Goal: Transaction & Acquisition: Purchase product/service

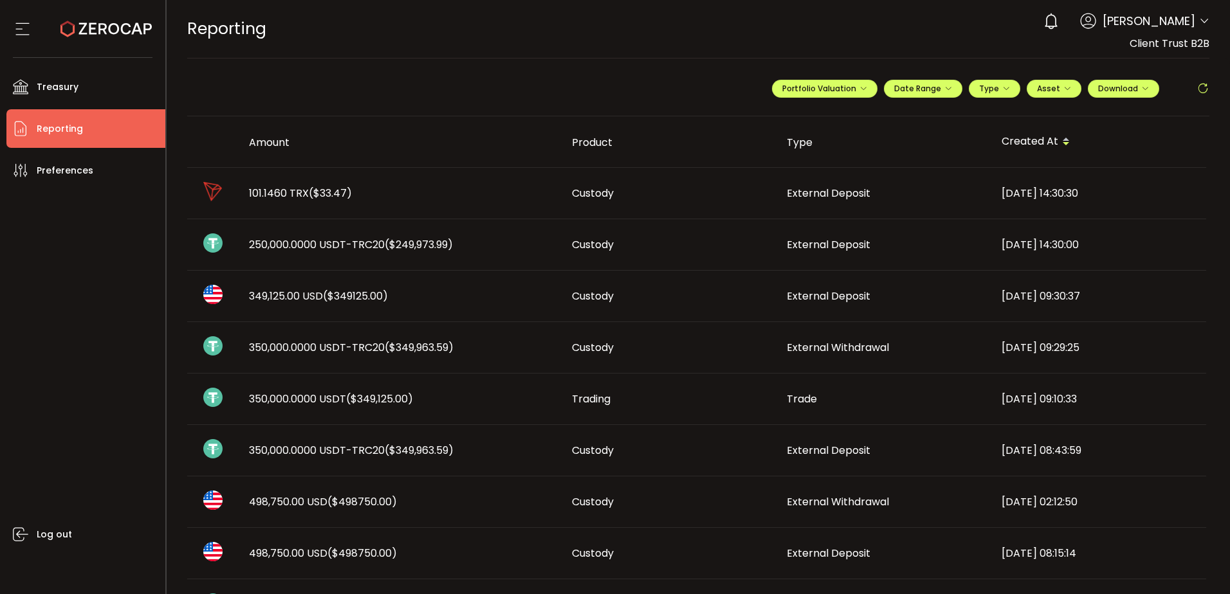
click at [396, 243] on span "($249,973.99)" at bounding box center [419, 244] width 68 height 15
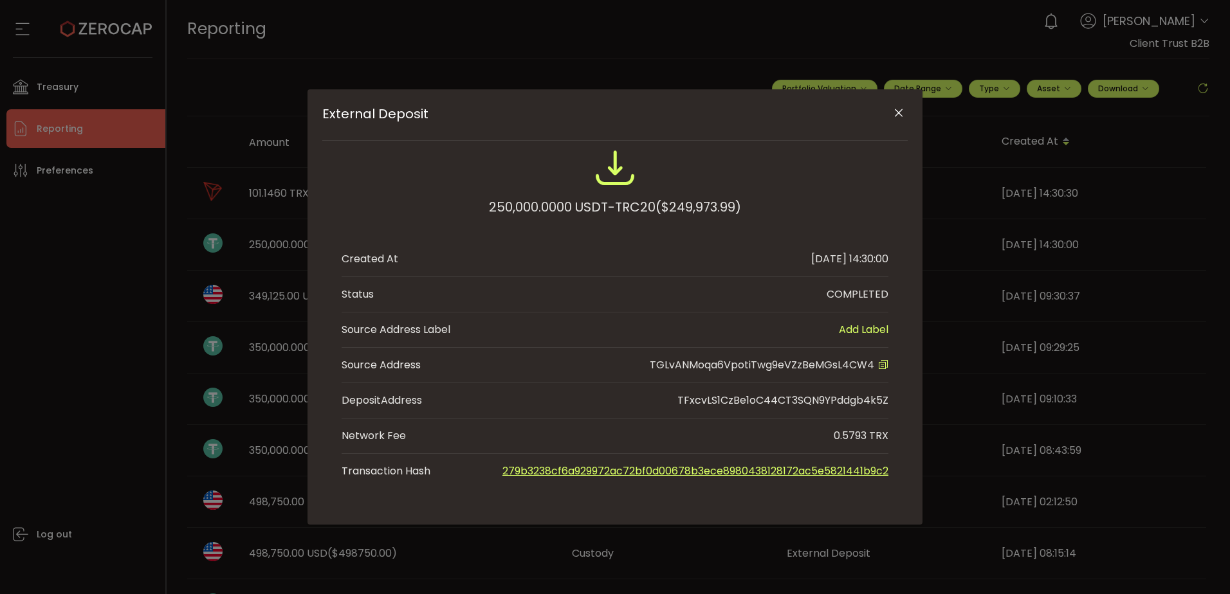
click at [827, 369] on span "TGLvANMoqa6VpotiTwg9eVZzBeMGsL4CW4" at bounding box center [762, 365] width 225 height 15
copy span "TGLvANMoqa6VpotiTwg9eVZzBeMGsL4CW4"
click at [903, 109] on icon "Close" at bounding box center [898, 113] width 13 height 13
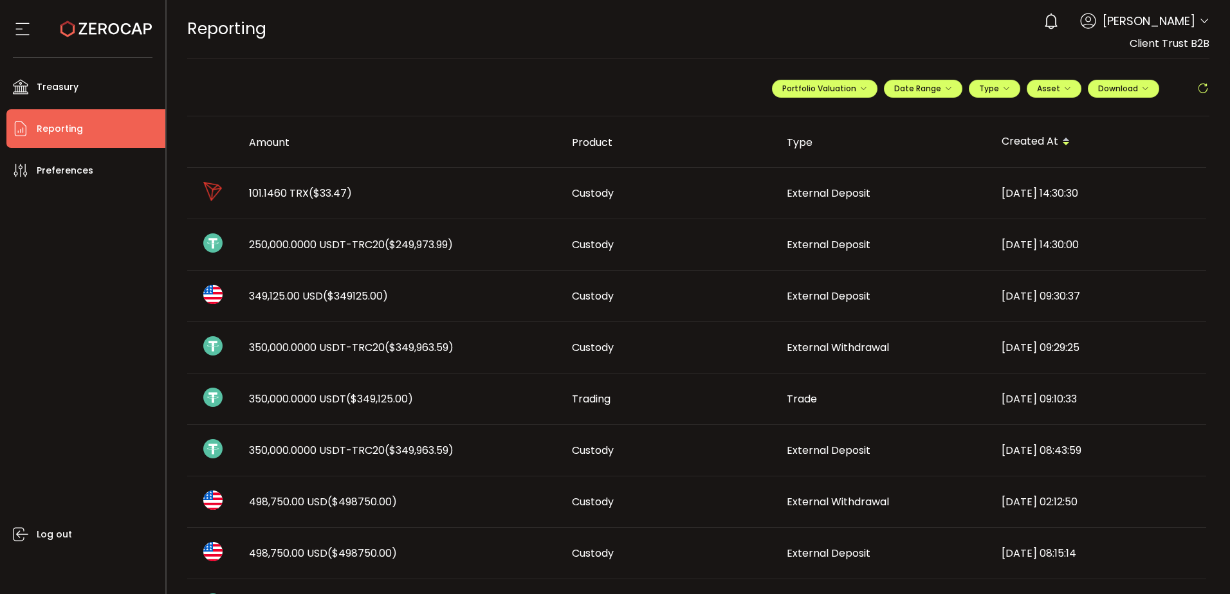
click at [436, 305] on td "349,125.00 USD ($349125.00)" at bounding box center [400, 296] width 323 height 51
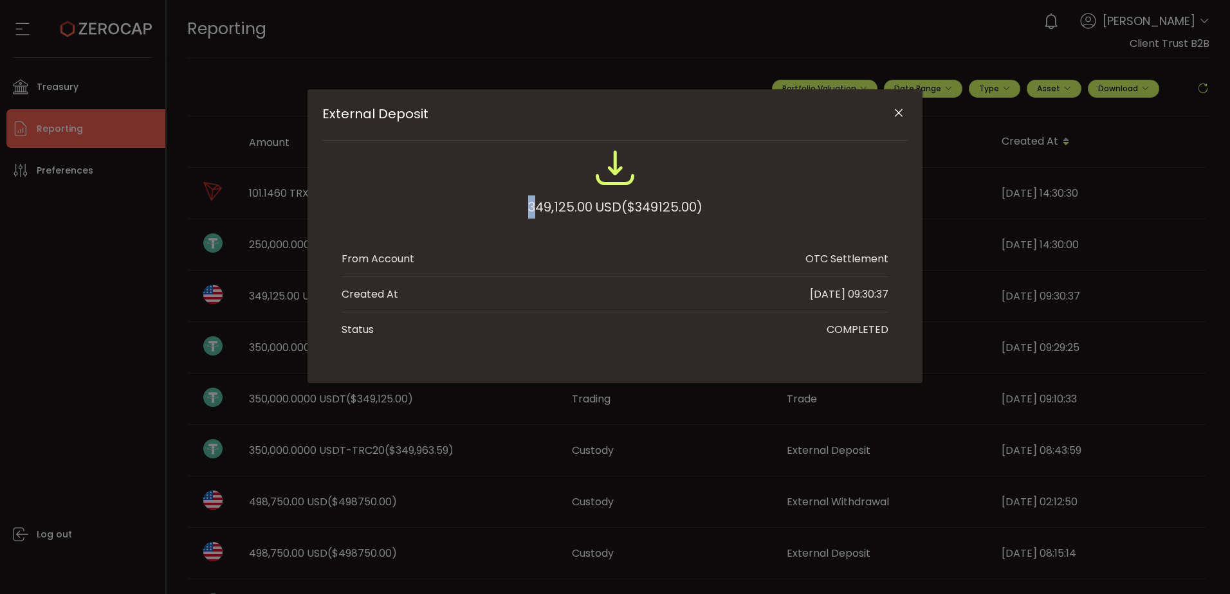
drag, startPoint x: 524, startPoint y: 207, endPoint x: 531, endPoint y: 208, distance: 6.6
click at [531, 208] on div "349,125.00 USD ($349125.00)" at bounding box center [615, 189] width 547 height 84
click at [41, 284] on div "External Deposit 349,125.00 USD ($349125.00) From Account OTC Settlement Create…" at bounding box center [615, 297] width 1230 height 594
click at [894, 109] on icon "Close" at bounding box center [898, 113] width 13 height 13
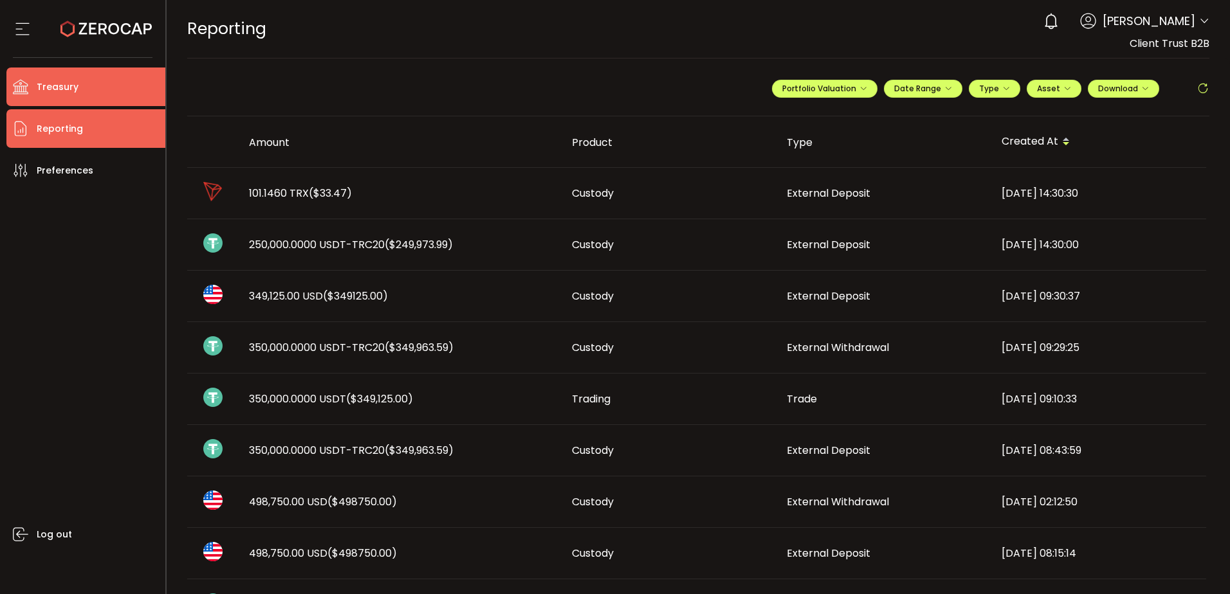
click at [113, 84] on li "Treasury" at bounding box center [85, 87] width 159 height 39
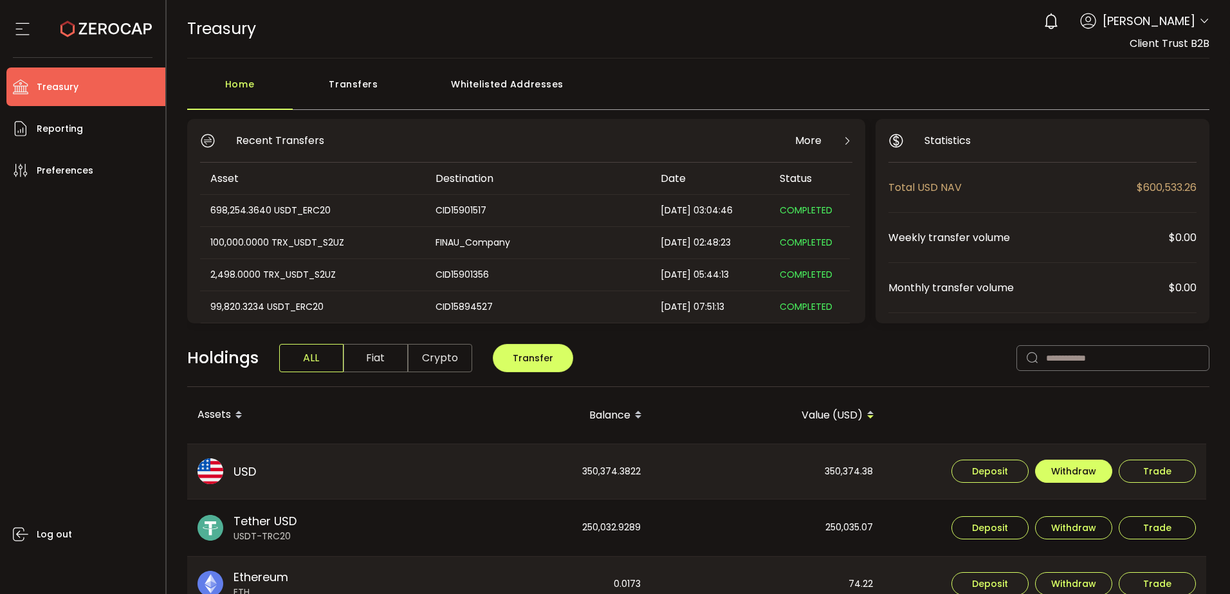
click at [1077, 472] on span "Withdraw" at bounding box center [1073, 471] width 45 height 9
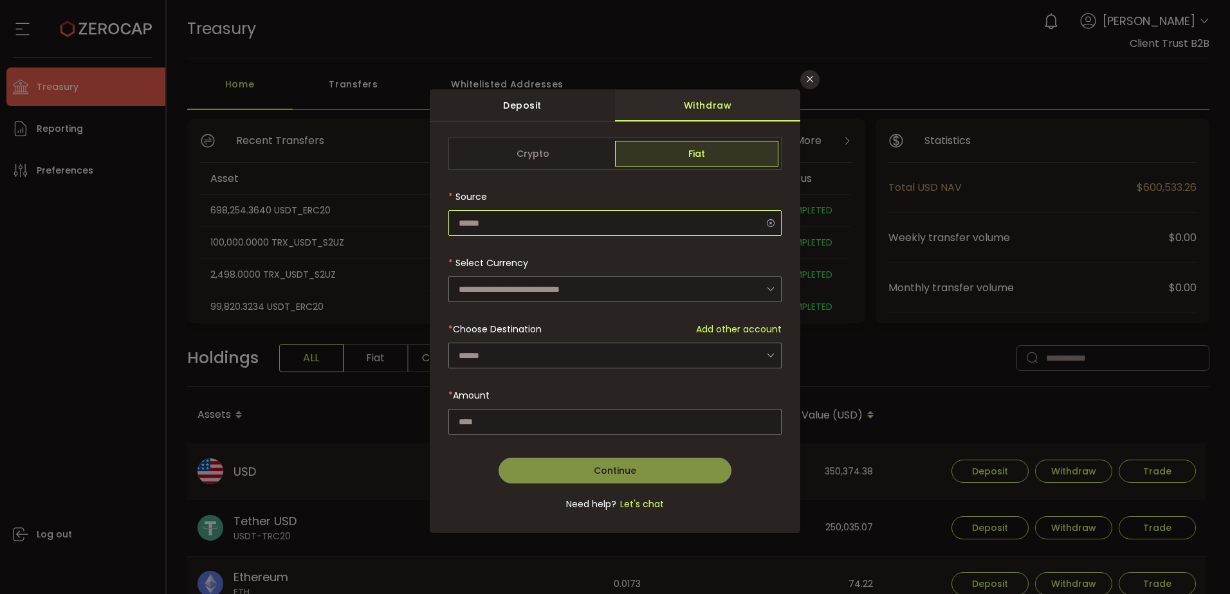
click at [619, 214] on input "dialog" at bounding box center [614, 223] width 333 height 26
type input "**********"
click at [585, 289] on input "dialog" at bounding box center [614, 290] width 333 height 26
click at [555, 325] on li "US Dollar (USD)" at bounding box center [616, 324] width 337 height 22
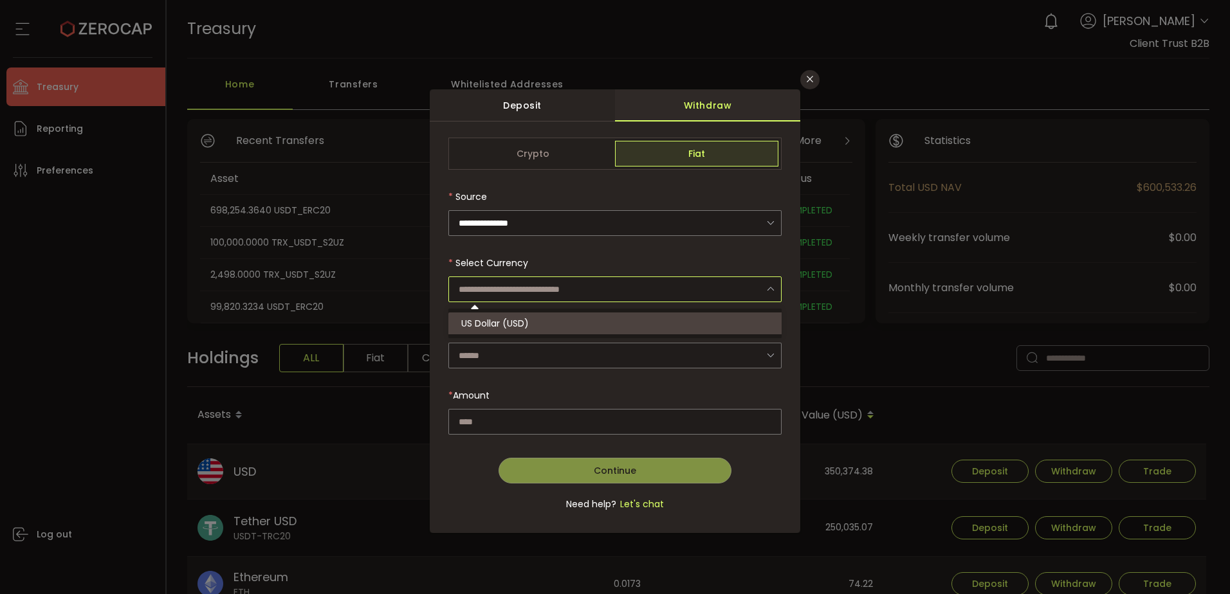
type input "**********"
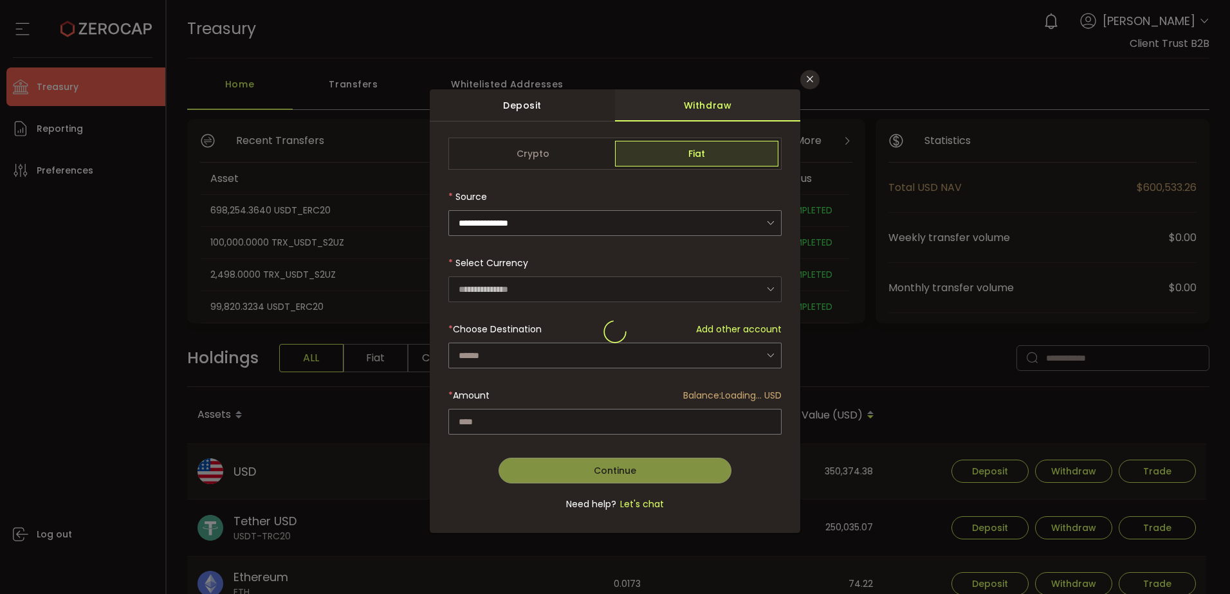
click at [544, 353] on div "dialog" at bounding box center [614, 332] width 333 height 388
click at [546, 349] on input "dialog" at bounding box center [614, 356] width 333 height 26
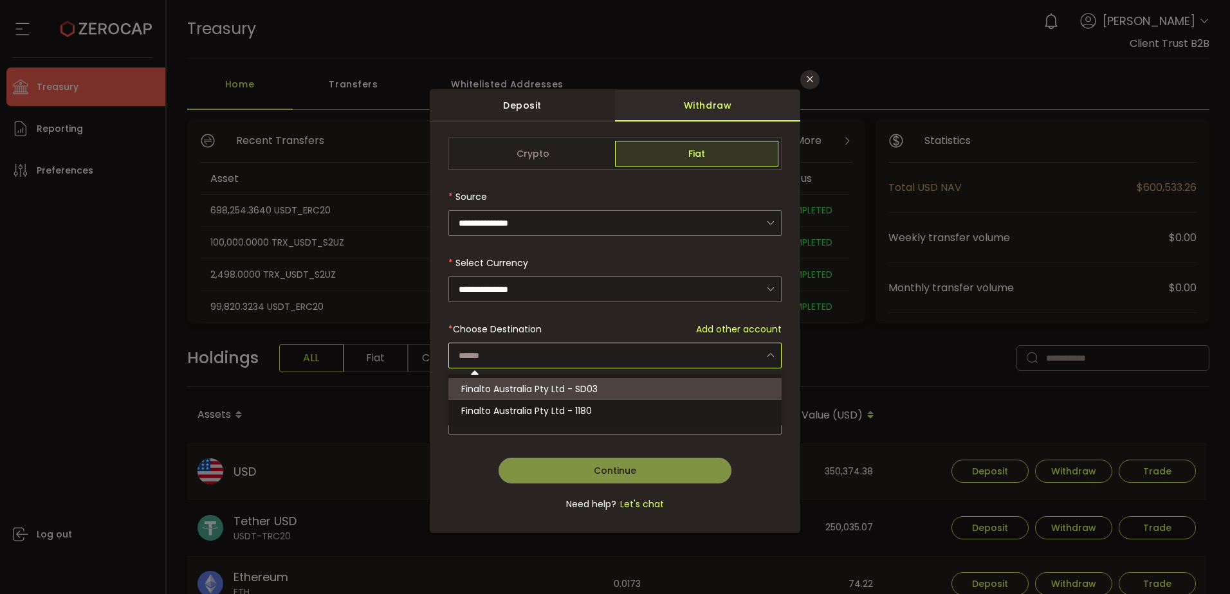
click at [553, 391] on span "Finalto Australia Pty Ltd - SD03" at bounding box center [529, 389] width 136 height 13
type input "**********"
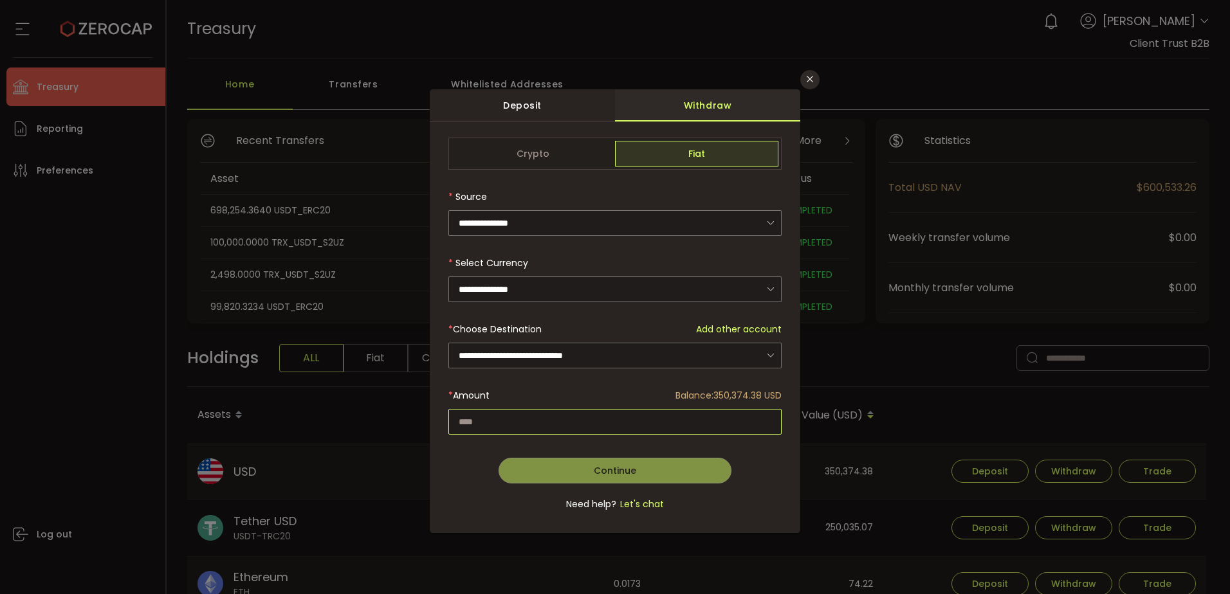
click at [534, 421] on input "dialog" at bounding box center [614, 422] width 333 height 26
paste input "*********"
type input "*********"
click at [646, 465] on button "Continue" at bounding box center [616, 471] width 234 height 26
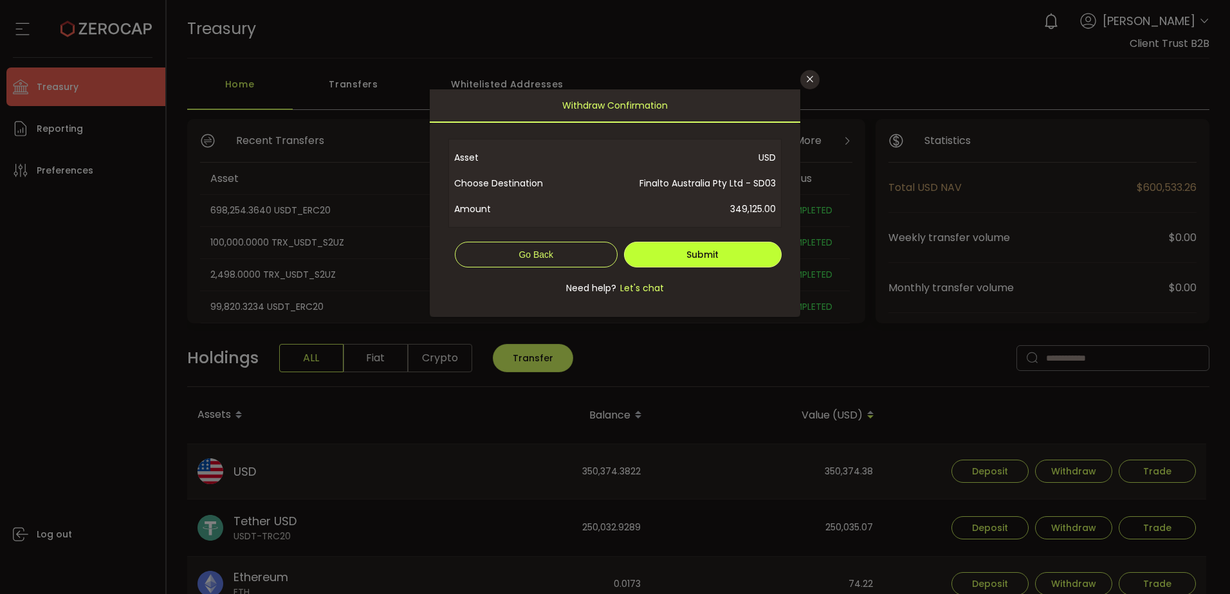
click at [723, 246] on button "Submit" at bounding box center [703, 255] width 158 height 26
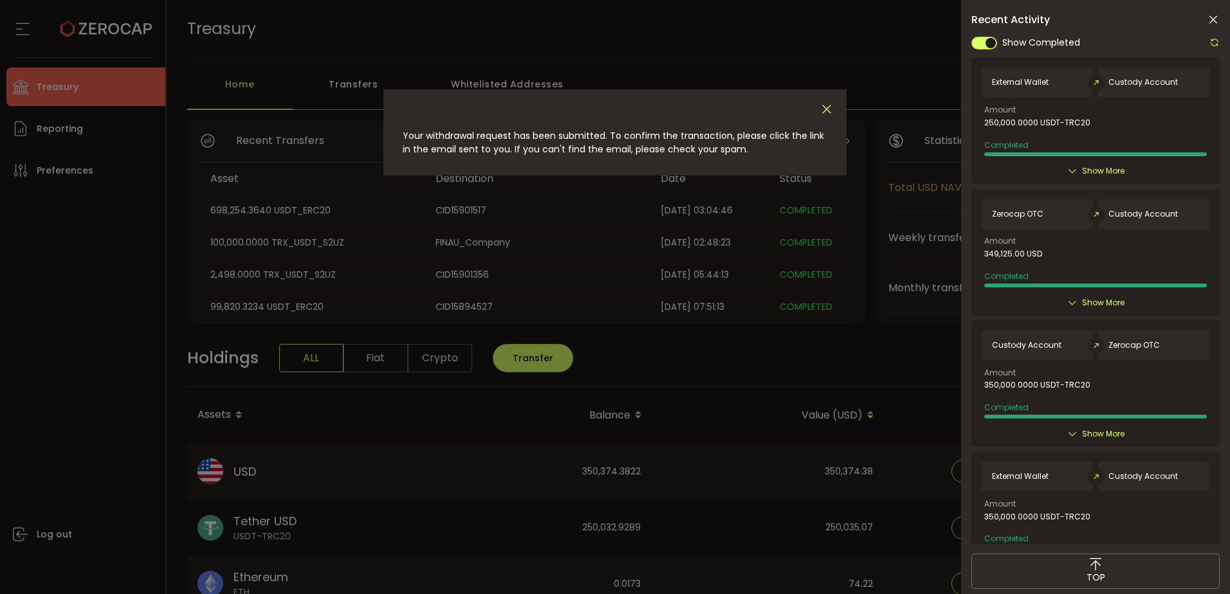
click at [827, 107] on icon "Close" at bounding box center [827, 109] width 14 height 14
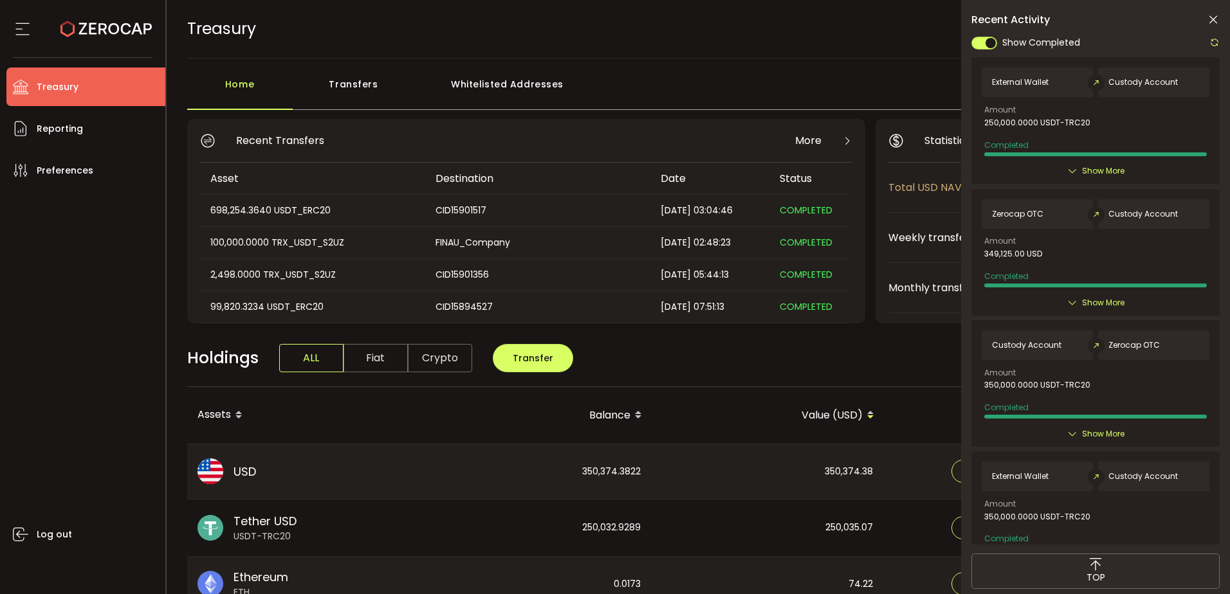
click at [1213, 18] on icon at bounding box center [1213, 20] width 13 height 13
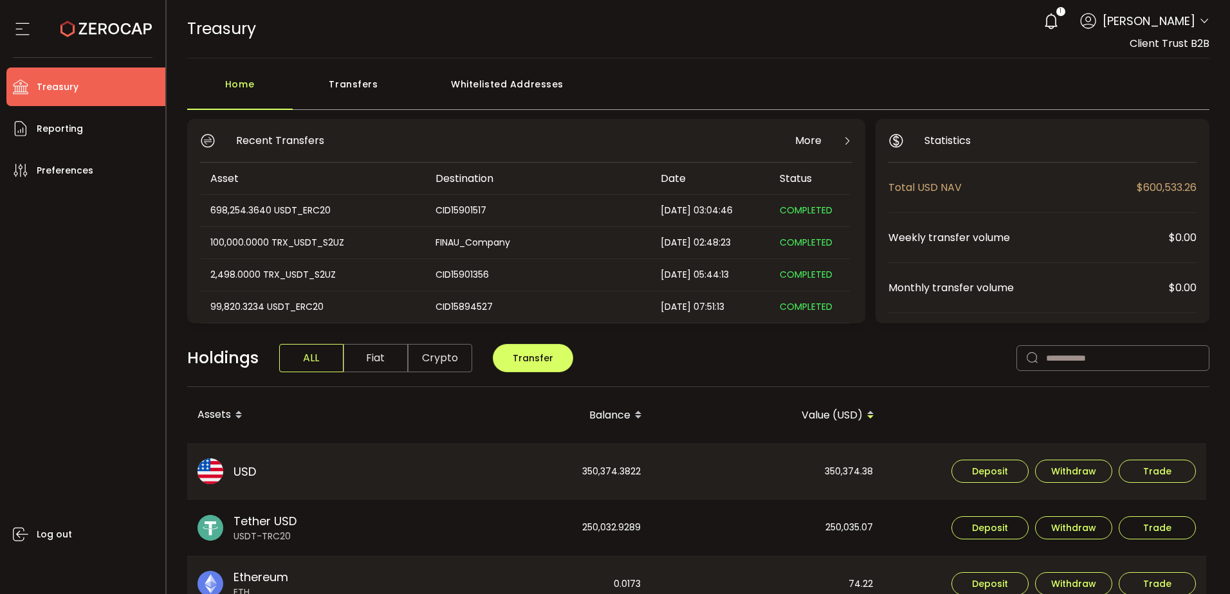
click at [143, 203] on div "Log out" at bounding box center [85, 387] width 159 height 395
click at [89, 127] on li "Reporting" at bounding box center [85, 128] width 159 height 39
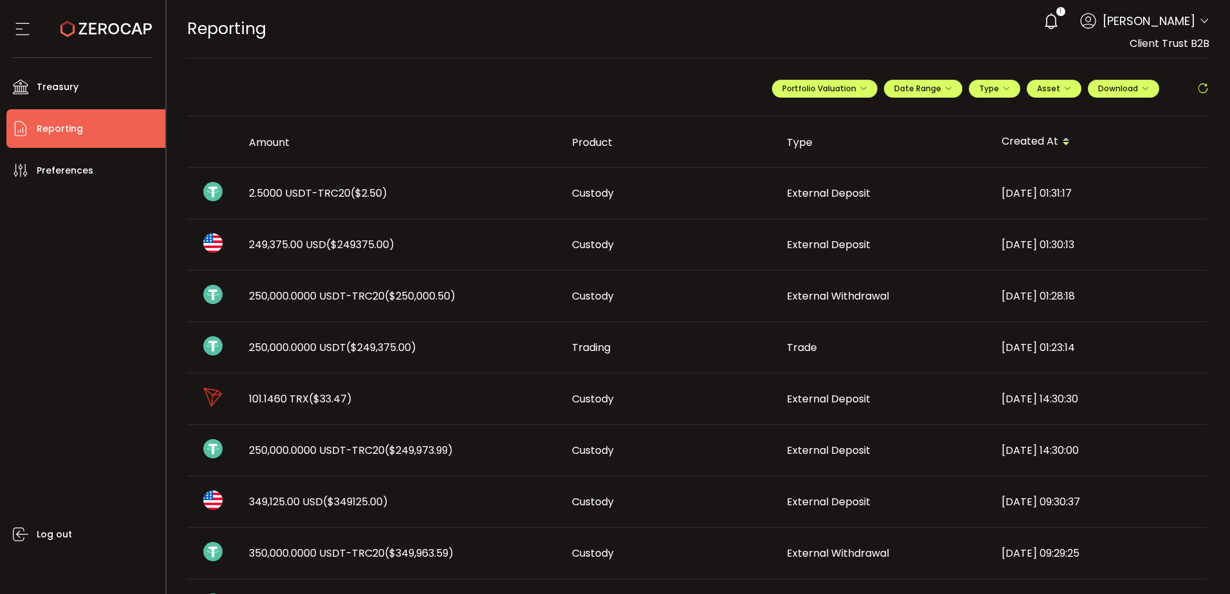
click at [517, 208] on td "2.5000 USDT-TRC20 ($2.50)" at bounding box center [400, 193] width 323 height 51
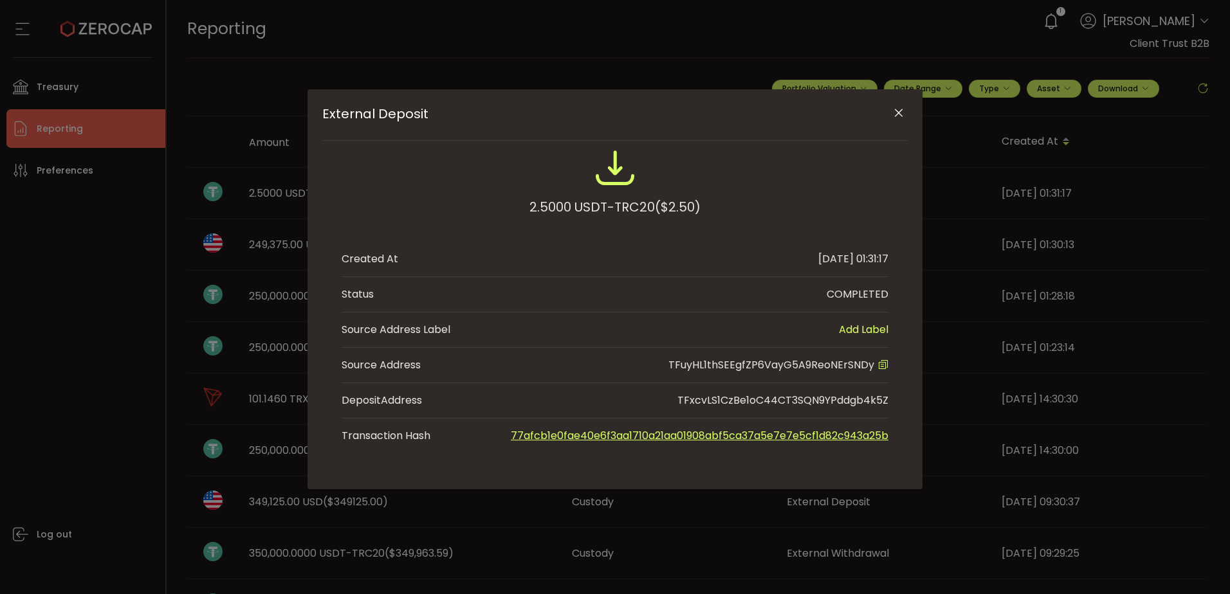
click at [827, 362] on span "TFuyHL1thSEEgfZP6VayG5A9ReoNErSNDy" at bounding box center [771, 365] width 206 height 15
copy span "TFuyHL1thSEEgfZP6VayG5A9ReoNErSNDy"
click at [124, 290] on div "External Deposit 2.5000 USDT-TRC20 ($2.50) Created At 2025-09-09 01:31:17 Statu…" at bounding box center [615, 297] width 1230 height 594
click at [892, 109] on icon "Close" at bounding box center [898, 113] width 13 height 13
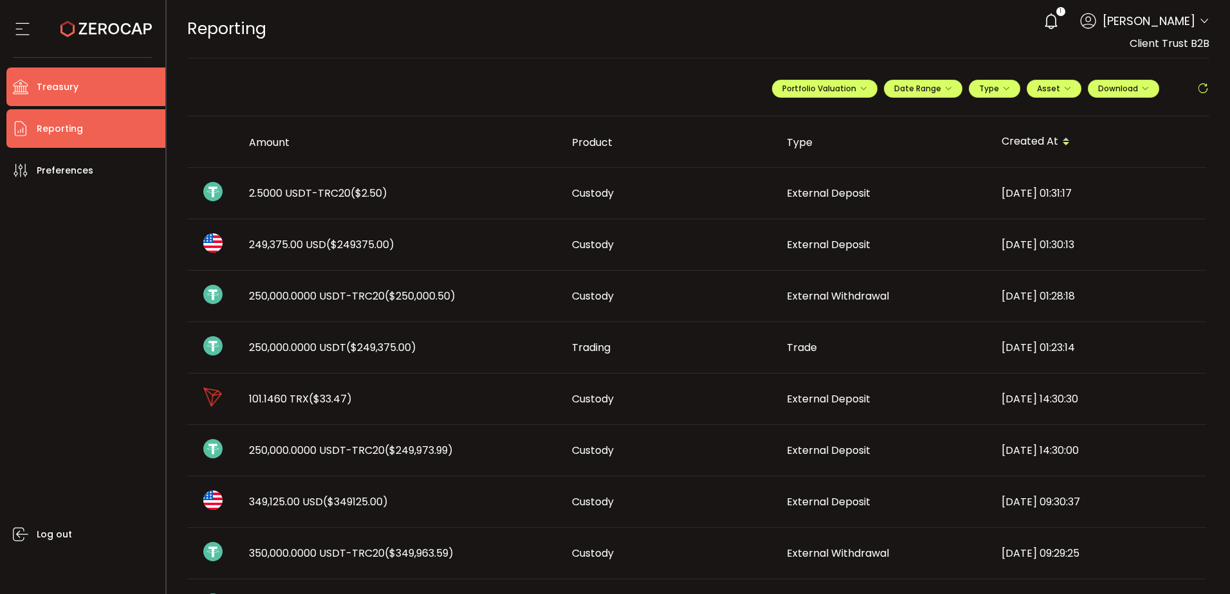
click at [116, 102] on li "Treasury" at bounding box center [85, 87] width 159 height 39
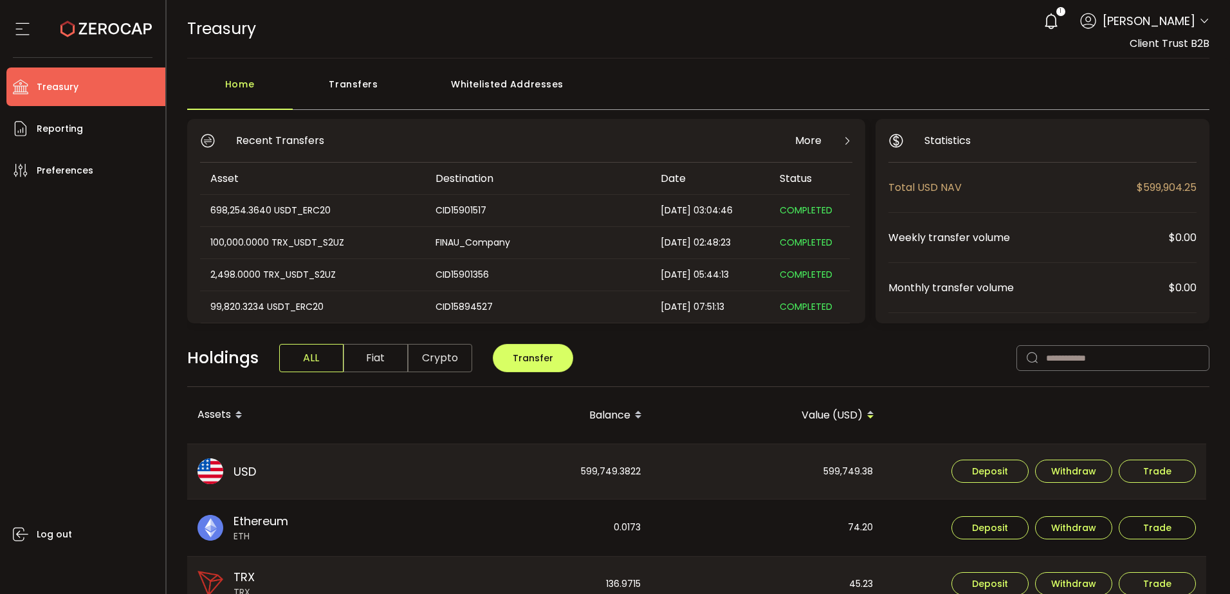
click at [342, 82] on div "Transfers" at bounding box center [354, 90] width 122 height 39
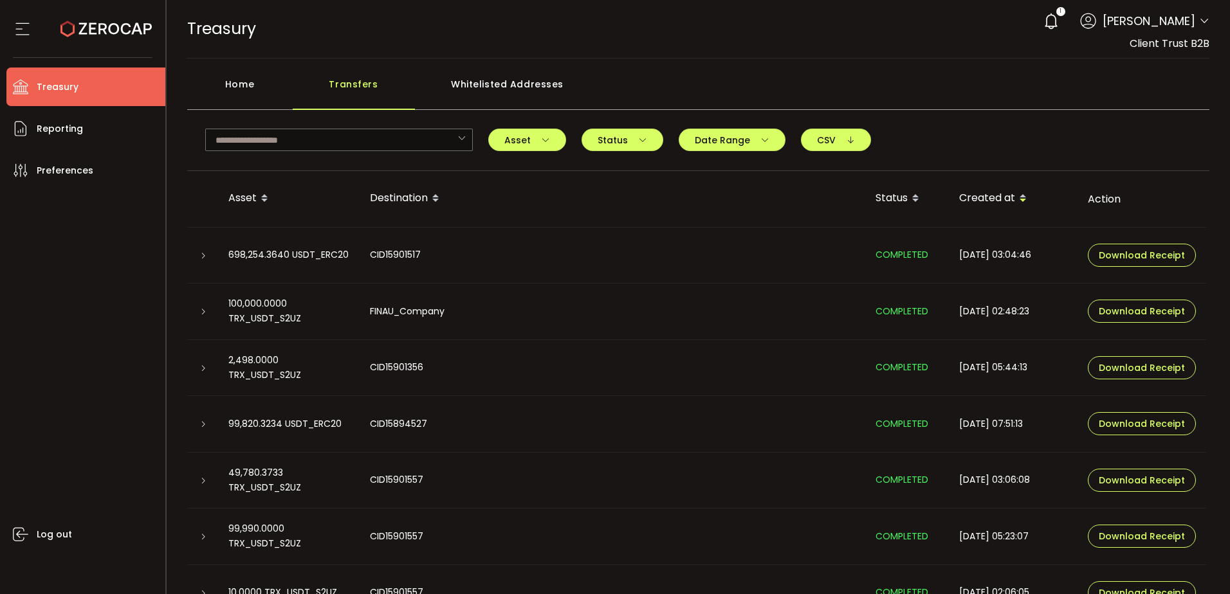
click at [481, 86] on div "Whitelisted Addresses" at bounding box center [507, 90] width 185 height 39
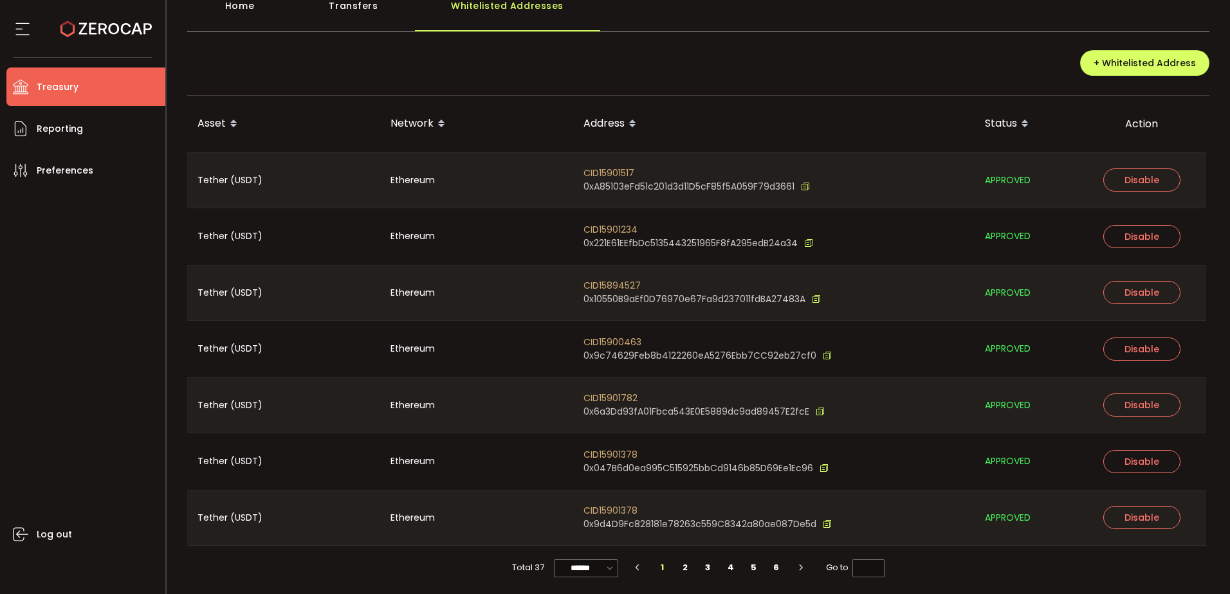
scroll to position [81, 0]
click at [600, 560] on input "******" at bounding box center [586, 566] width 64 height 18
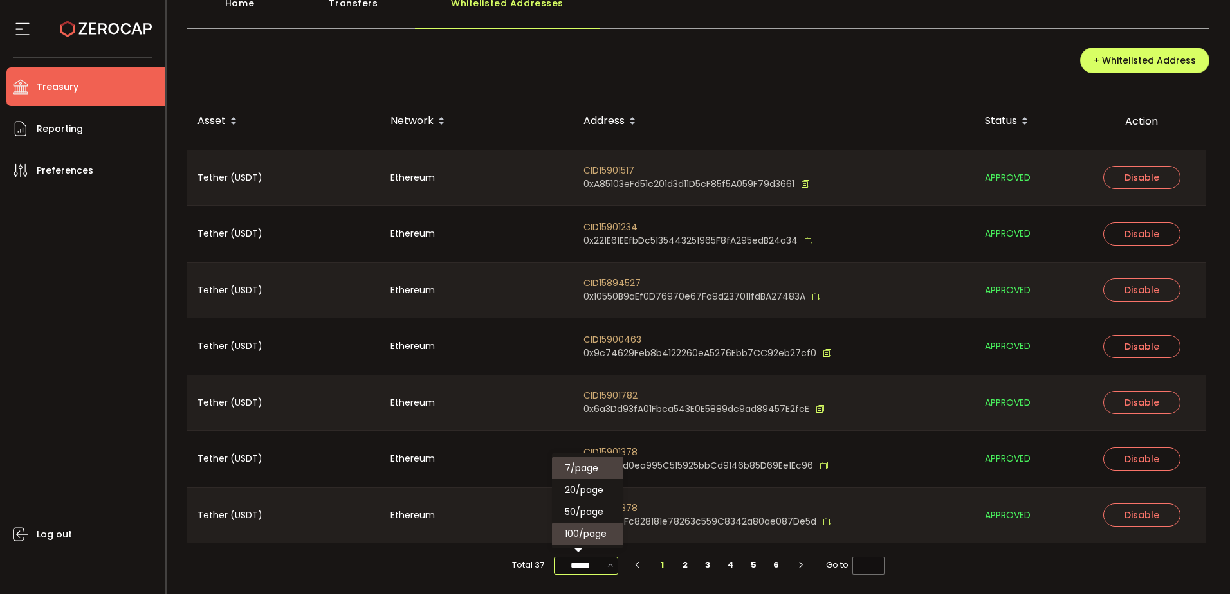
click at [588, 531] on span "100/page" at bounding box center [586, 534] width 42 height 13
type input "********"
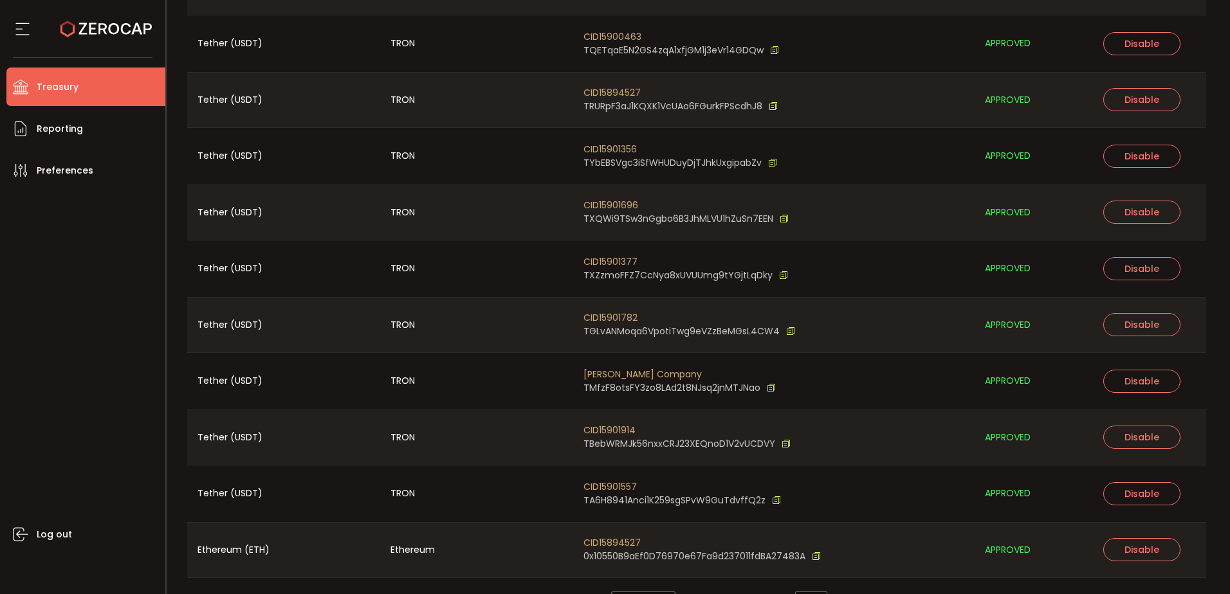
scroll to position [1770, 0]
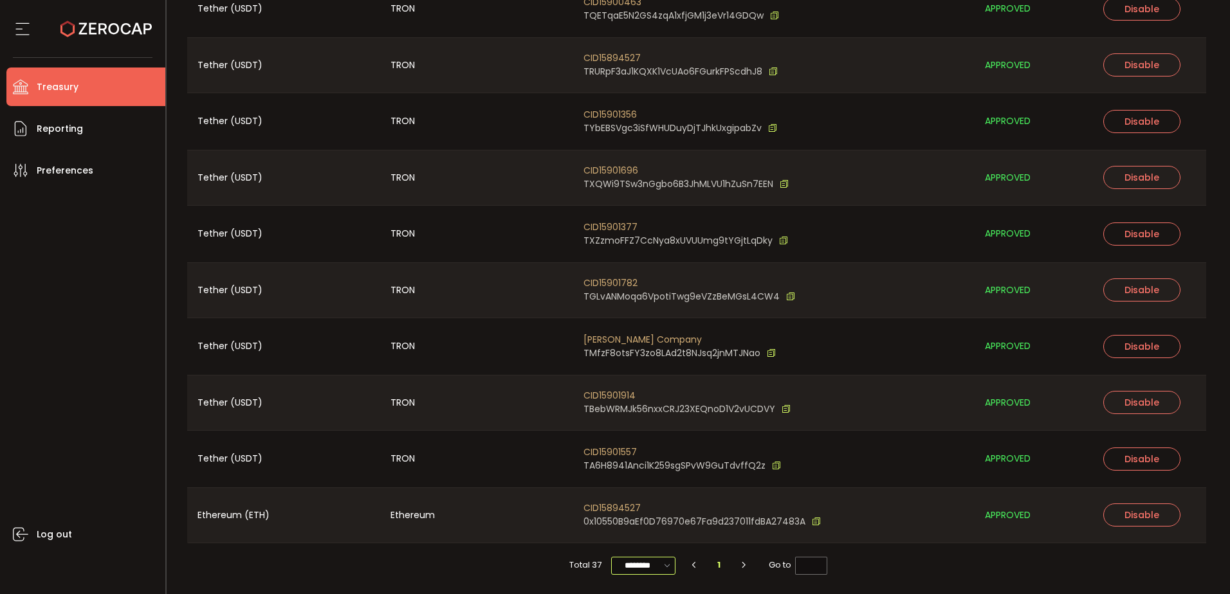
click at [638, 567] on input "********" at bounding box center [643, 566] width 64 height 18
click at [944, 554] on div "Total 37 ******** 1 Go to *" at bounding box center [698, 566] width 1023 height 44
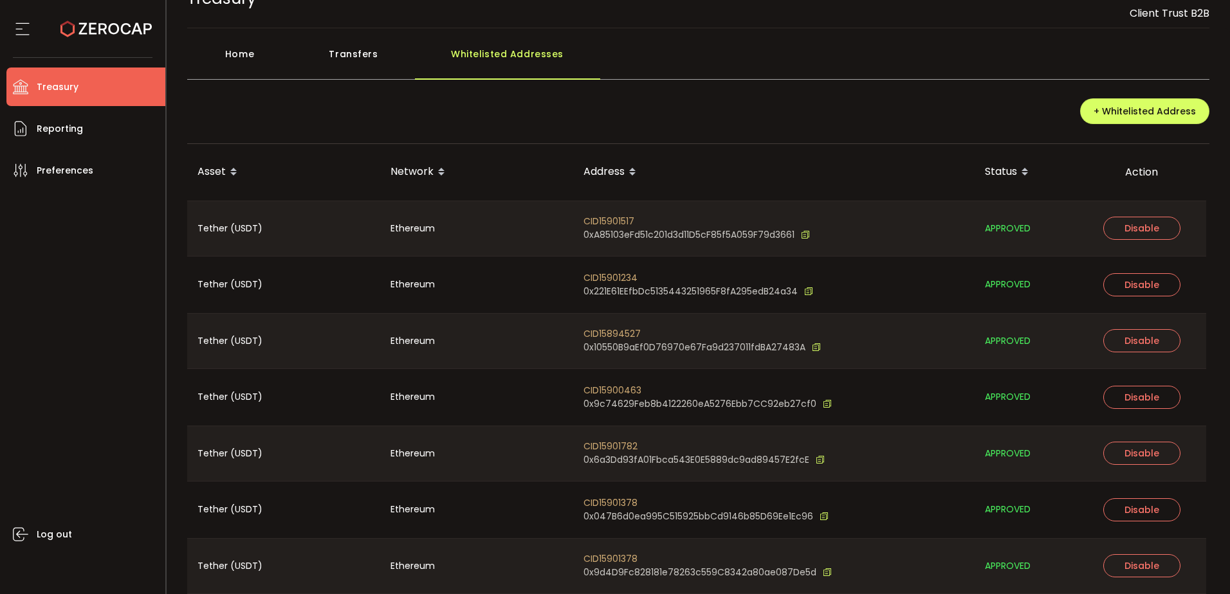
scroll to position [0, 0]
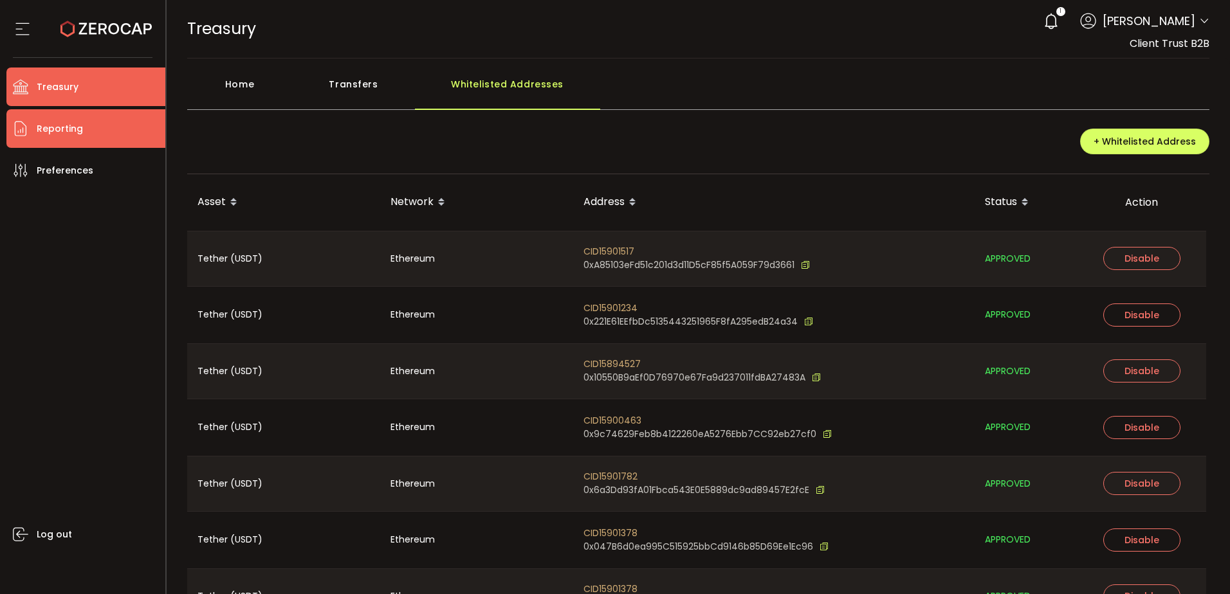
click at [84, 120] on li "Reporting" at bounding box center [85, 128] width 159 height 39
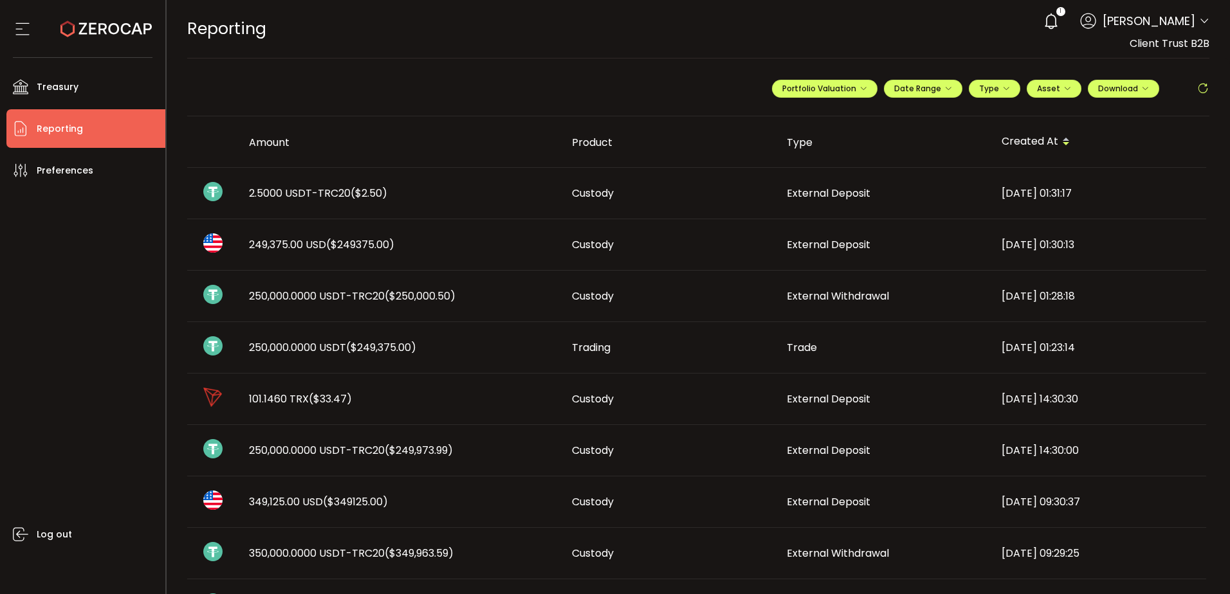
click at [541, 190] on div "2.5000 USDT-TRC20 ($2.50)" at bounding box center [400, 193] width 323 height 15
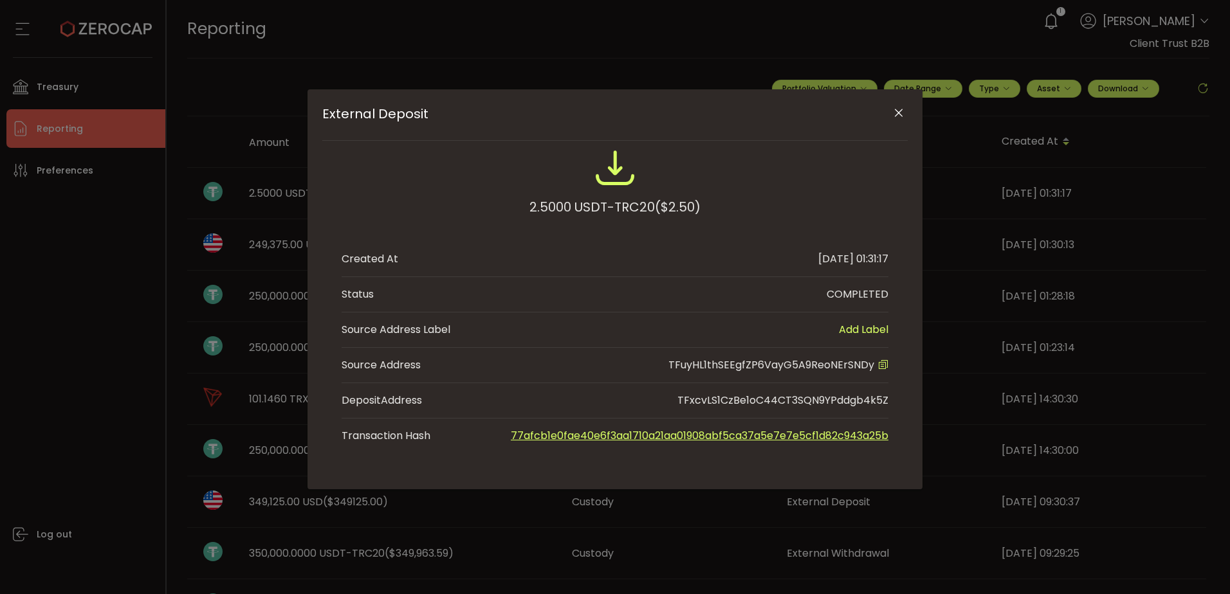
click at [672, 434] on link "77afcb1e0fae40e6f3aa1710a21aa01908abf5ca37a5e7e7e5cf1d82c943a25b" at bounding box center [700, 435] width 378 height 15
click at [834, 367] on span "TFuyHL1thSEEgfZP6VayG5A9ReoNErSNDy" at bounding box center [771, 365] width 206 height 15
copy span "TFuyHL1thSEEgfZP6VayG5A9ReoNErSNDy"
click at [900, 107] on icon "Close" at bounding box center [898, 113] width 13 height 13
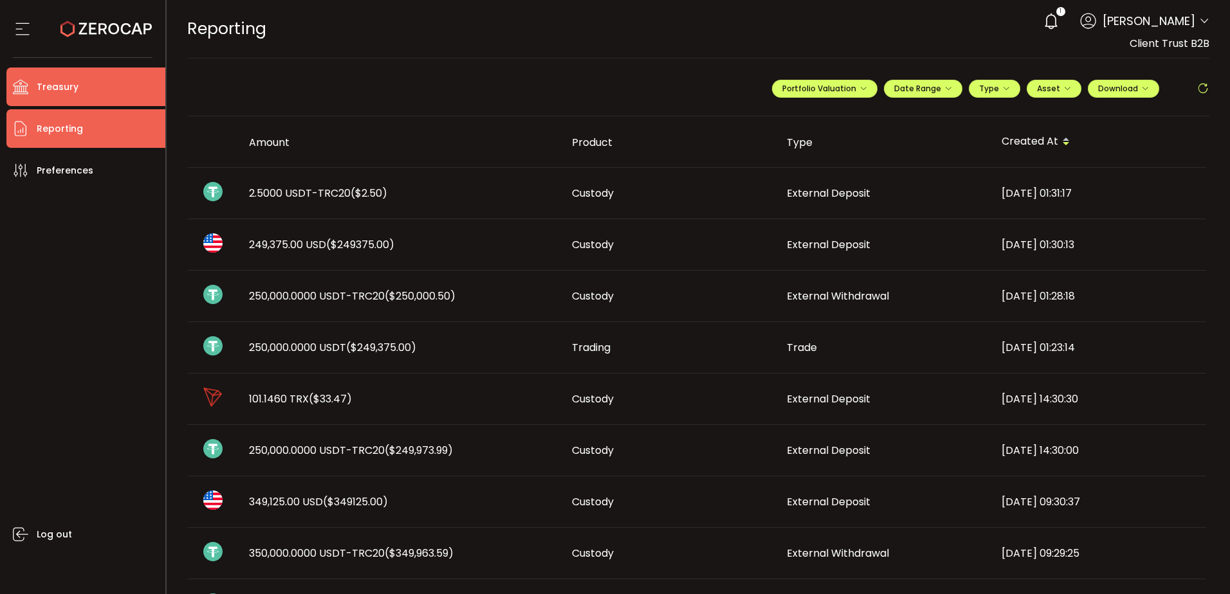
click at [47, 85] on span "Treasury" at bounding box center [58, 87] width 42 height 19
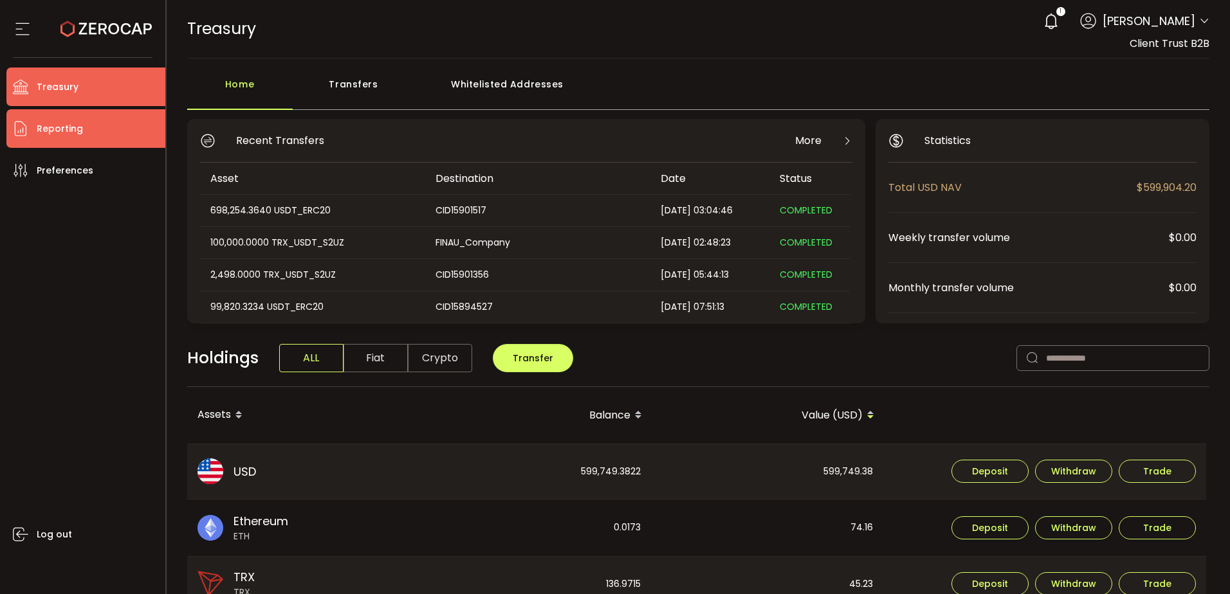
click at [75, 133] on span "Reporting" at bounding box center [60, 129] width 46 height 19
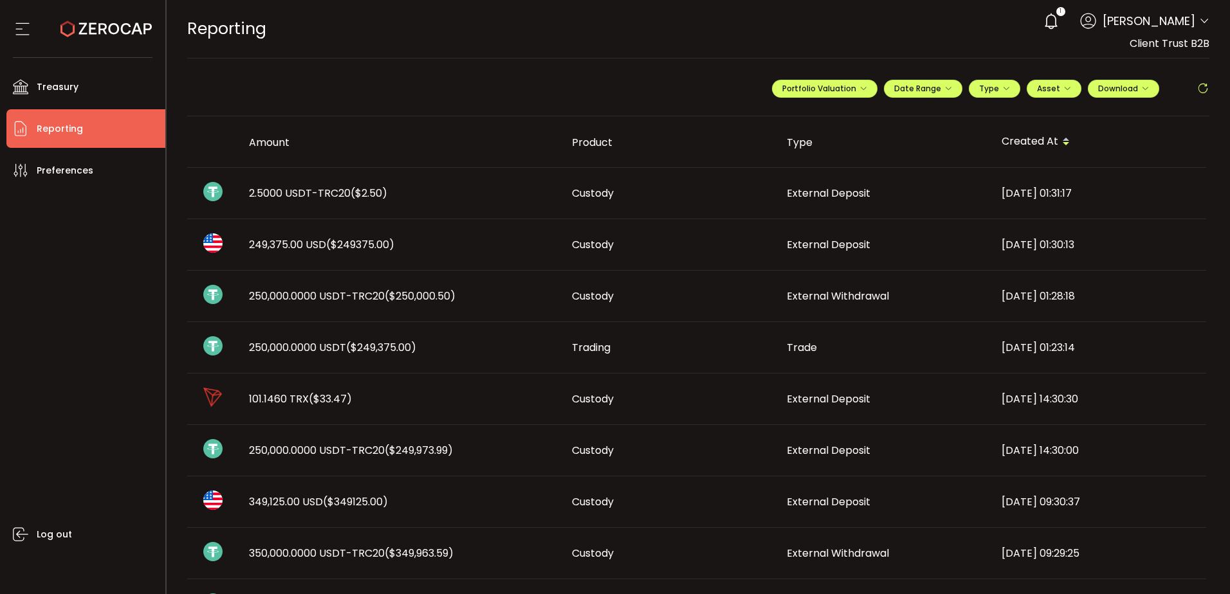
click at [78, 62] on ul "Treasury Payments Trading Reporting Preferences Log out" at bounding box center [82, 326] width 165 height 537
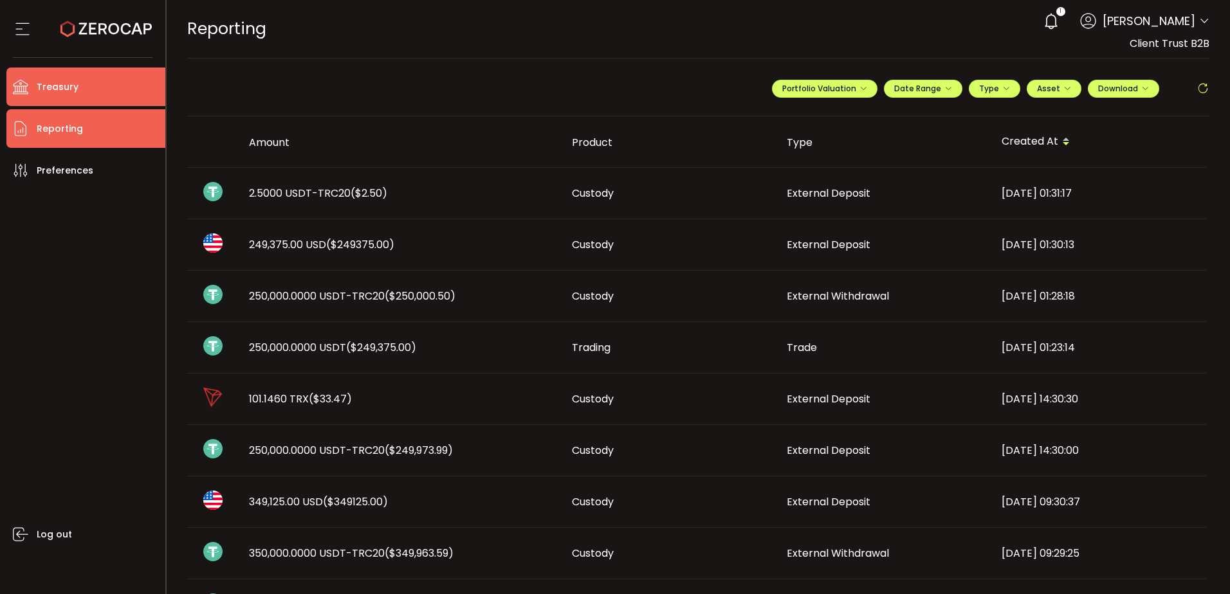
click at [71, 87] on span "Treasury" at bounding box center [58, 87] width 42 height 19
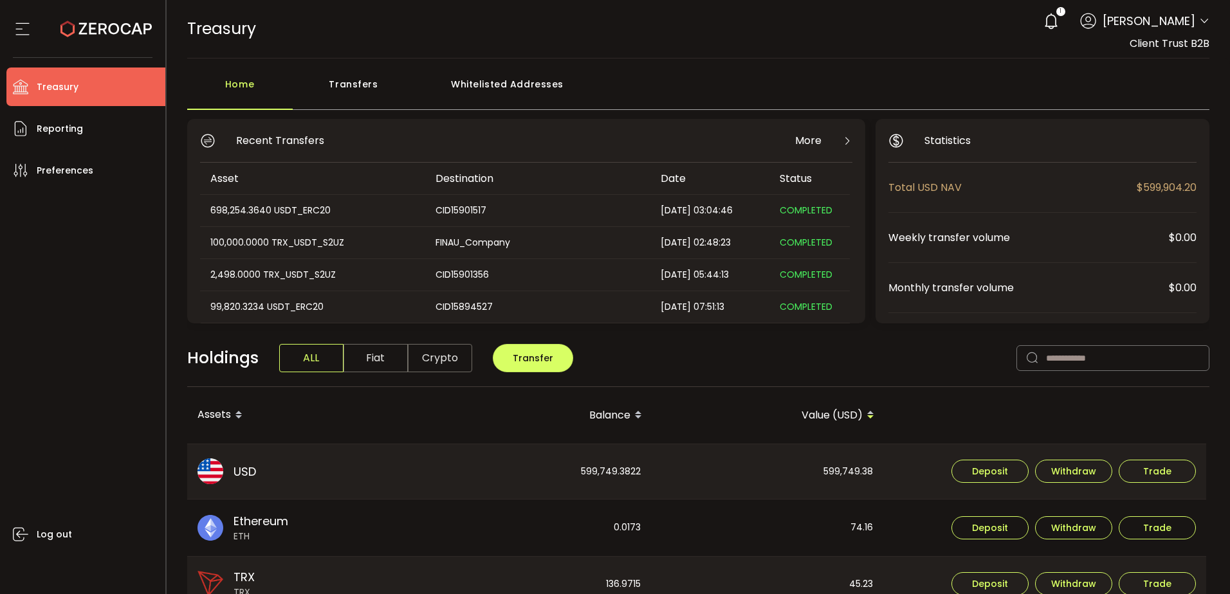
click at [379, 95] on div "Transfers" at bounding box center [354, 90] width 122 height 39
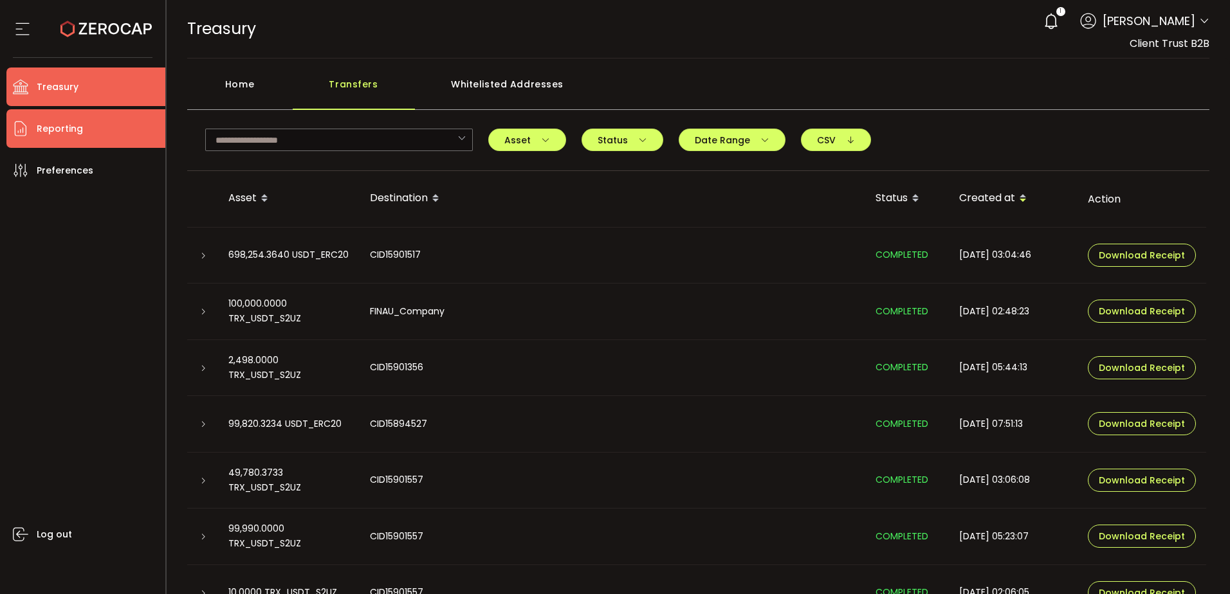
click at [131, 132] on li "Reporting" at bounding box center [85, 128] width 159 height 39
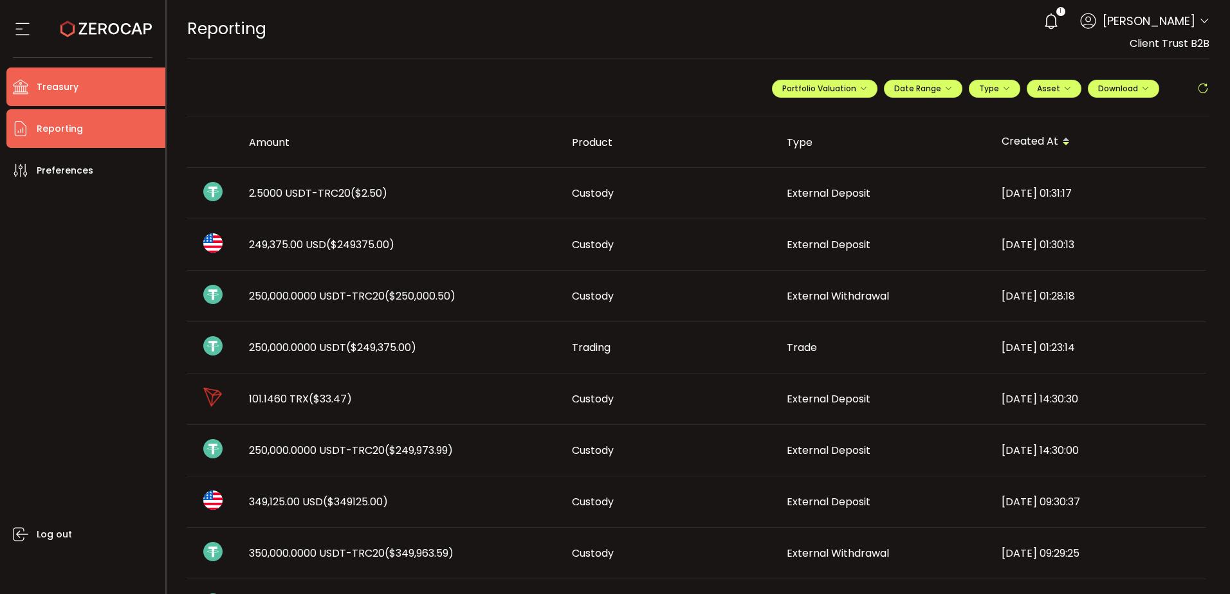
click at [102, 84] on li "Treasury" at bounding box center [85, 87] width 159 height 39
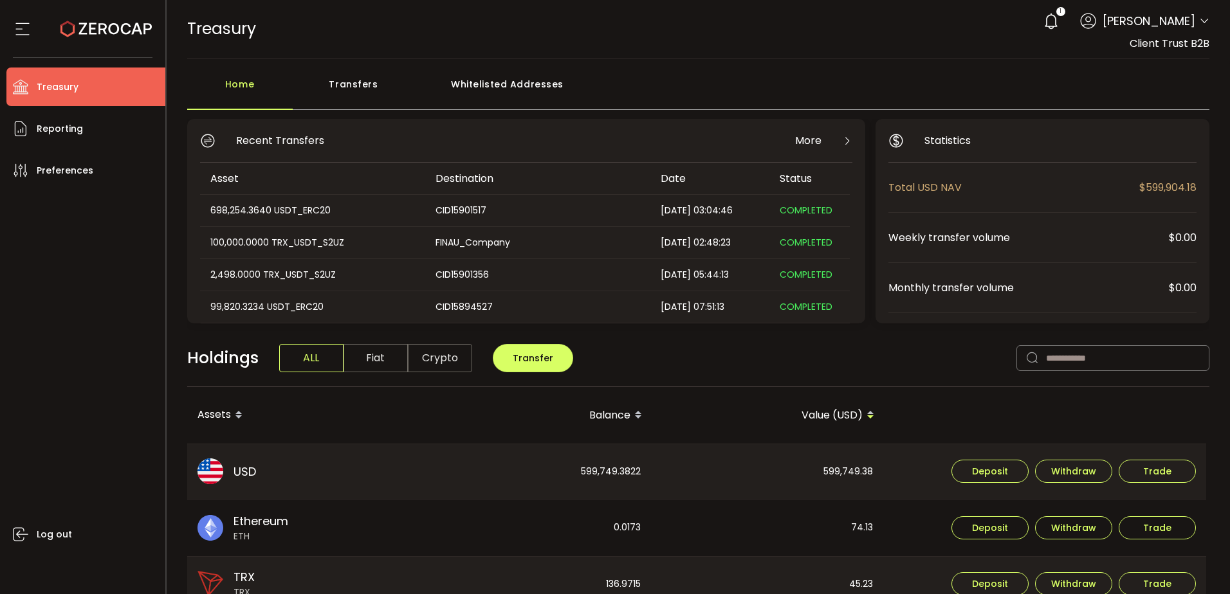
click at [553, 100] on div "Whitelisted Addresses" at bounding box center [507, 90] width 185 height 39
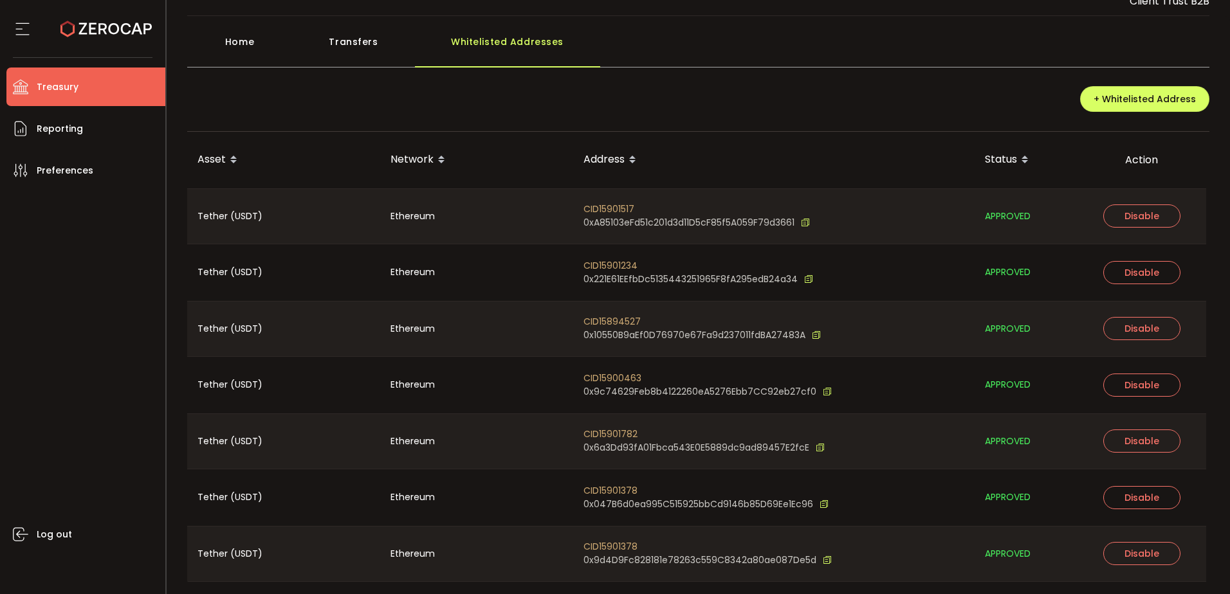
scroll to position [81, 0]
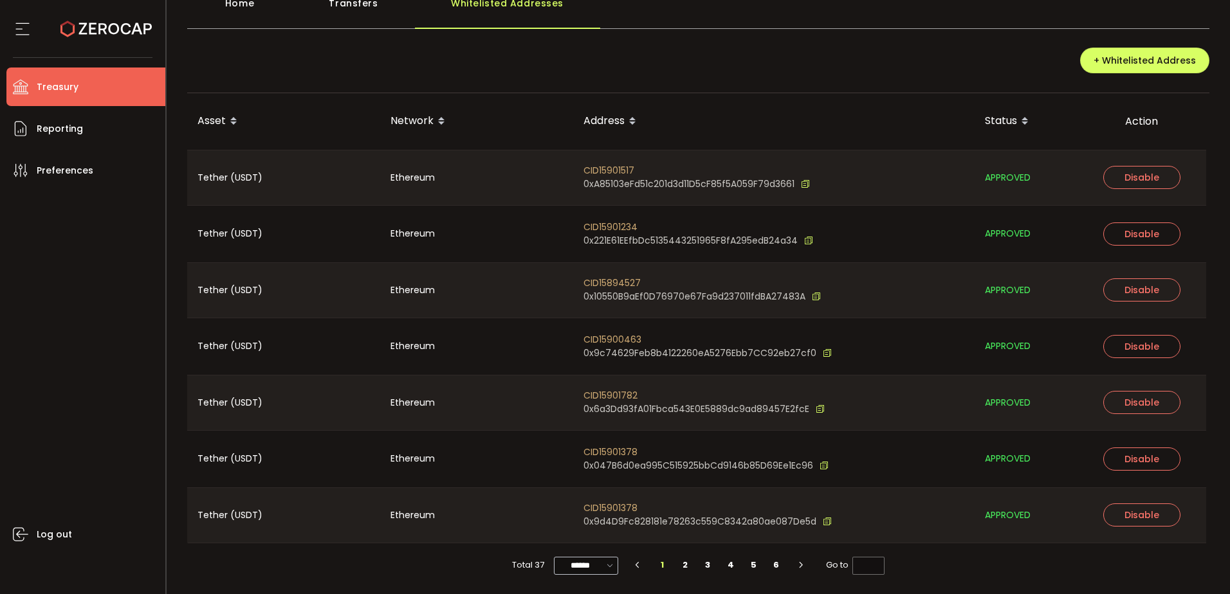
click at [609, 567] on icon at bounding box center [609, 565] width 13 height 15
click at [592, 538] on span "100/page" at bounding box center [586, 534] width 42 height 13
type input "********"
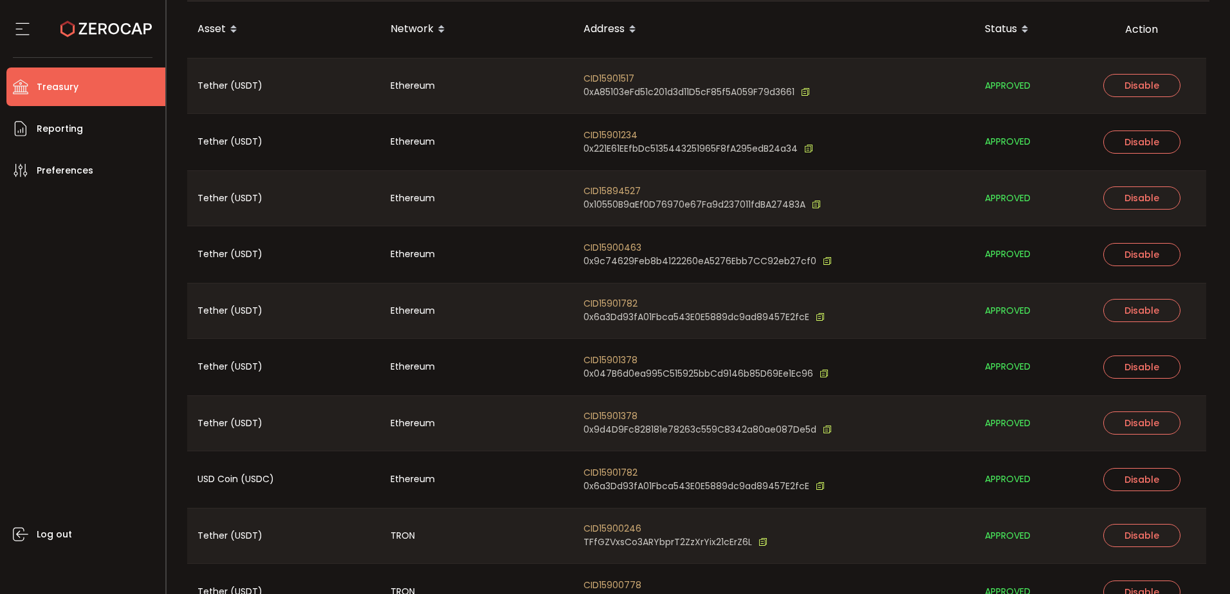
scroll to position [0, 0]
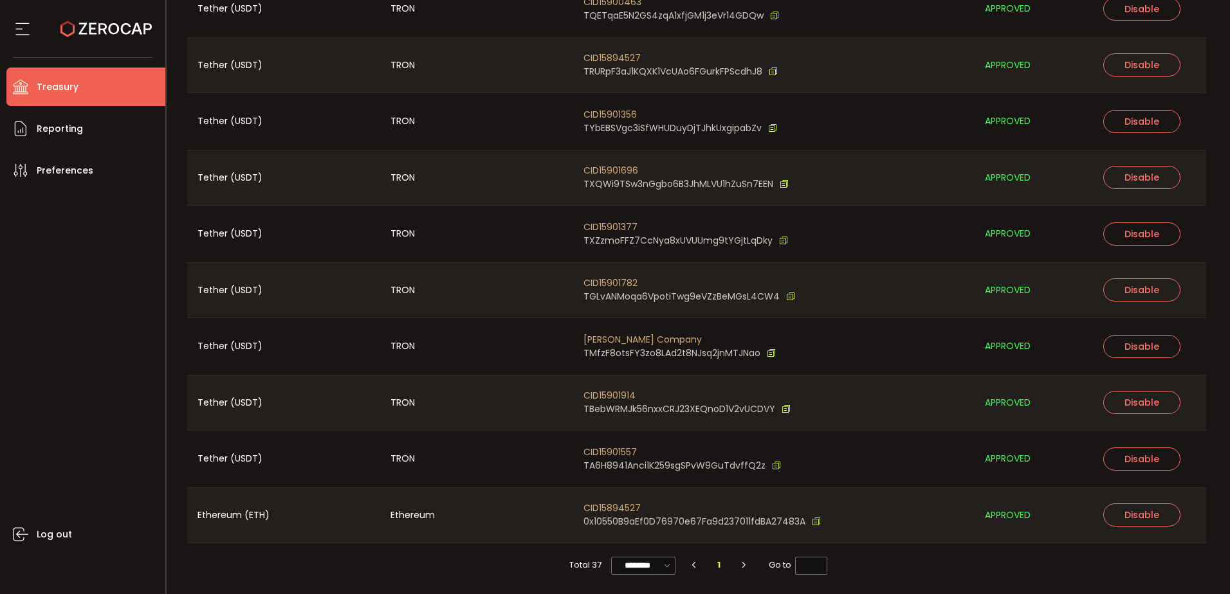
click at [35, 330] on div "Log out" at bounding box center [85, 387] width 159 height 395
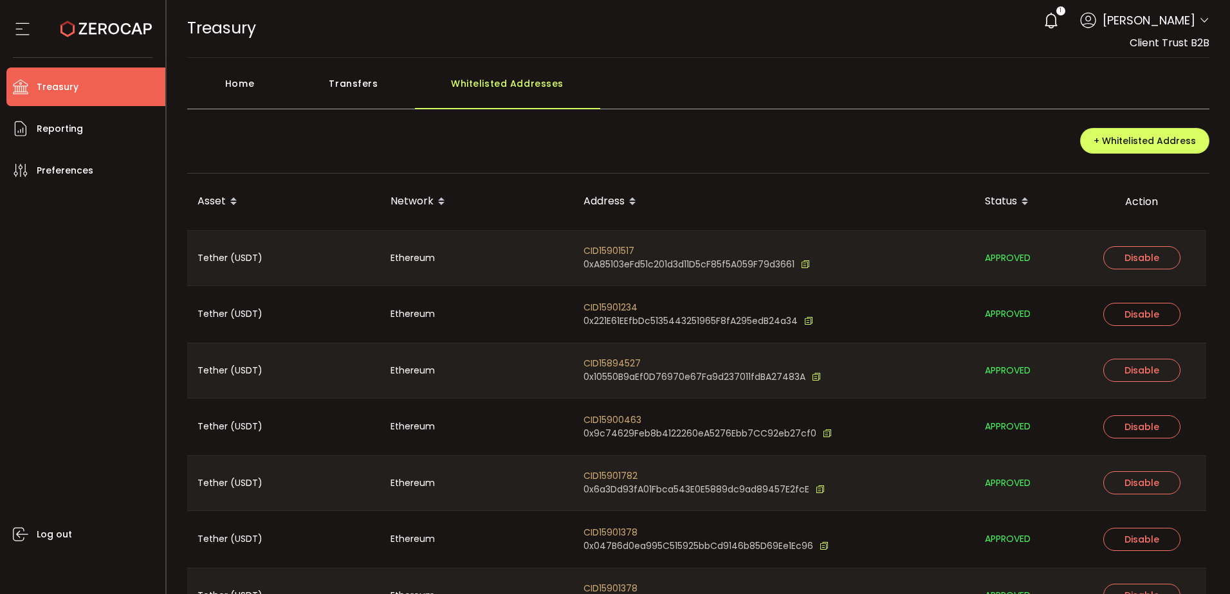
scroll to position [0, 0]
click at [104, 102] on li "Treasury" at bounding box center [85, 87] width 159 height 39
click at [201, 89] on div "Home" at bounding box center [240, 90] width 106 height 39
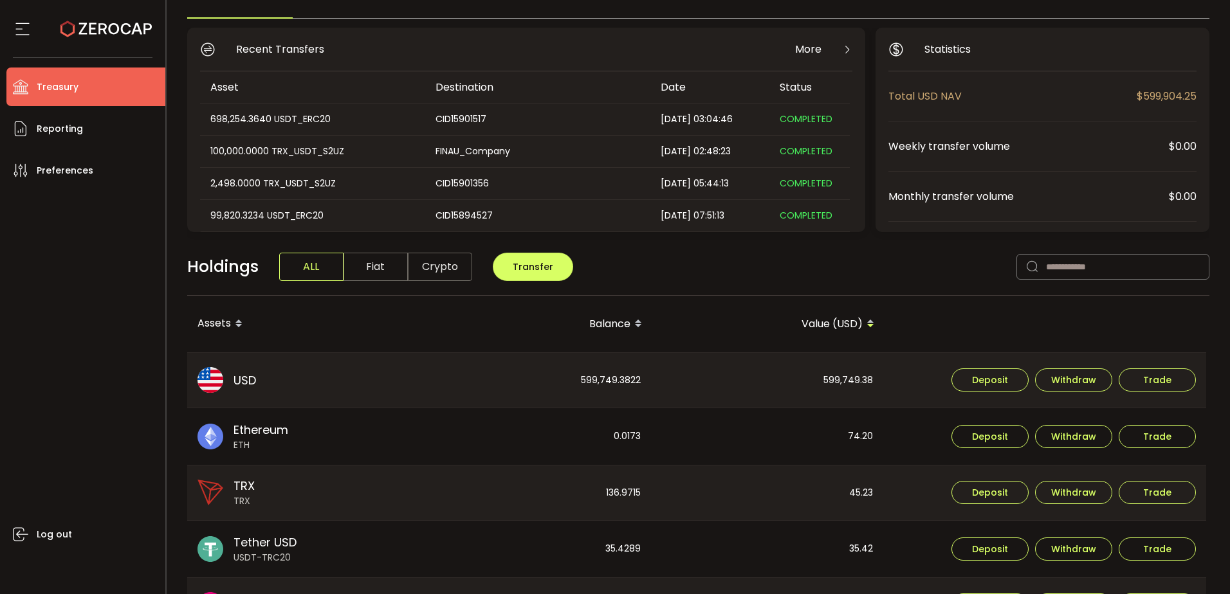
scroll to position [84, 0]
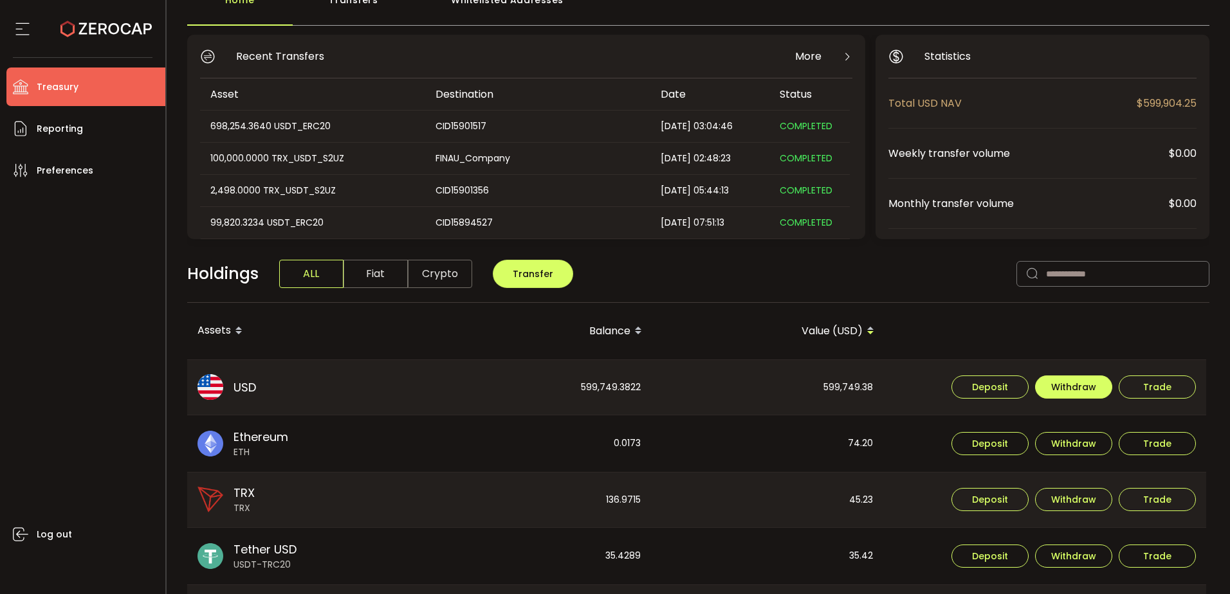
click at [1090, 383] on span "Withdraw" at bounding box center [1073, 387] width 45 height 9
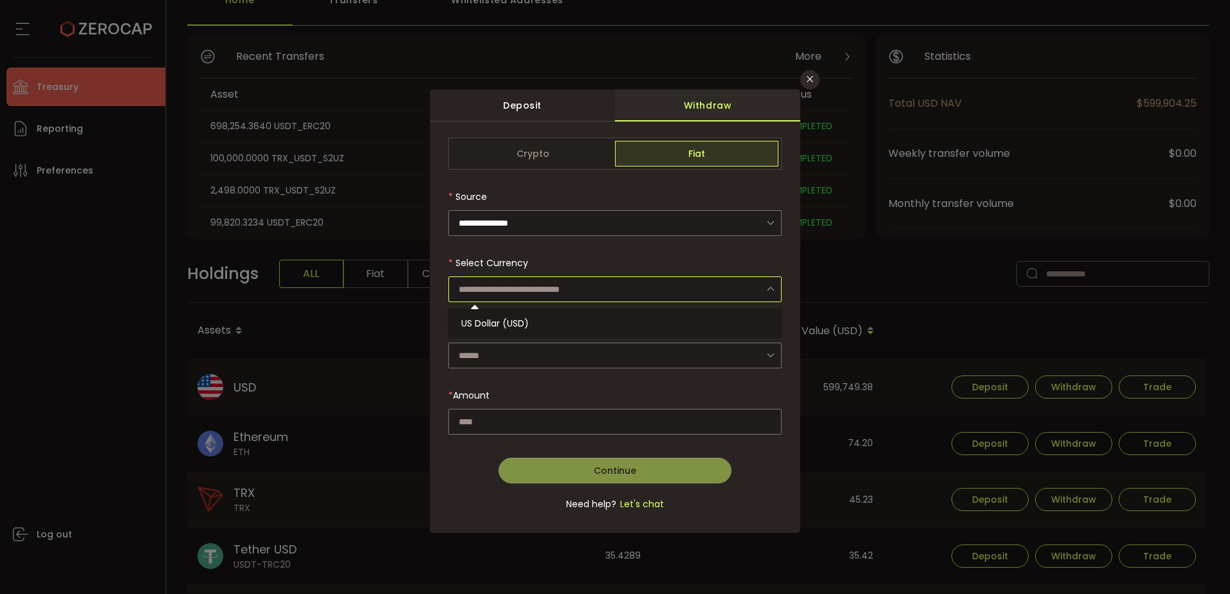
click at [572, 286] on input "dialog" at bounding box center [614, 290] width 333 height 26
click at [560, 324] on li "US Dollar (USD)" at bounding box center [616, 324] width 337 height 22
type input "**********"
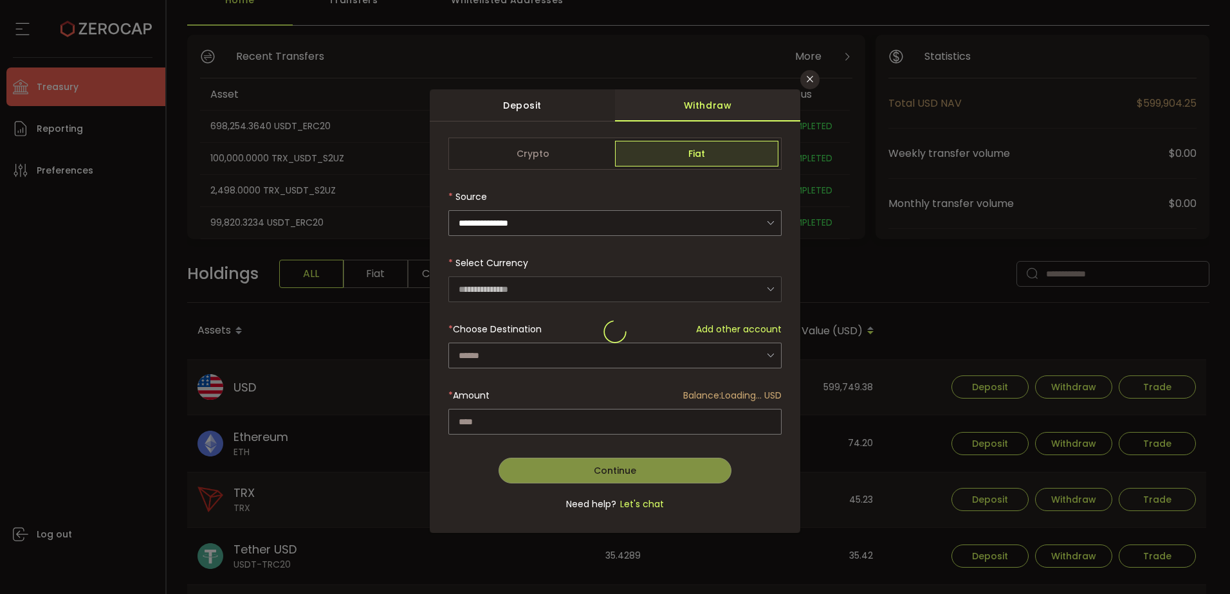
click at [555, 345] on div "dialog" at bounding box center [614, 333] width 333 height 31
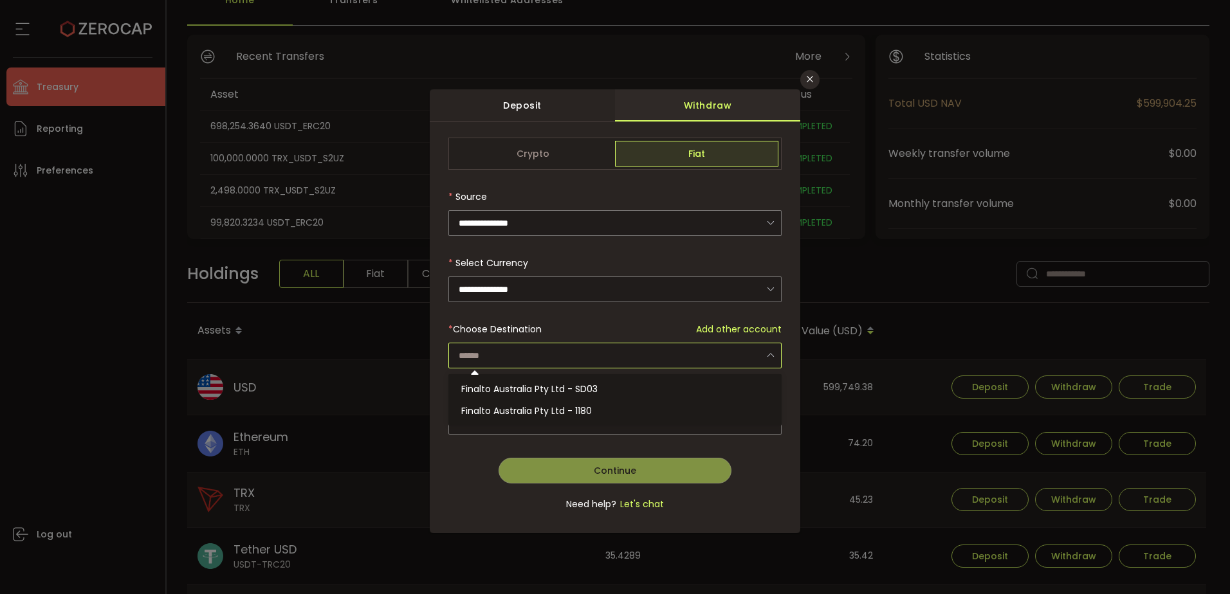
click at [555, 352] on input "dialog" at bounding box center [614, 356] width 333 height 26
click at [553, 382] on li "Finalto Australia Pty Ltd - SD03" at bounding box center [616, 389] width 337 height 22
type input "**********"
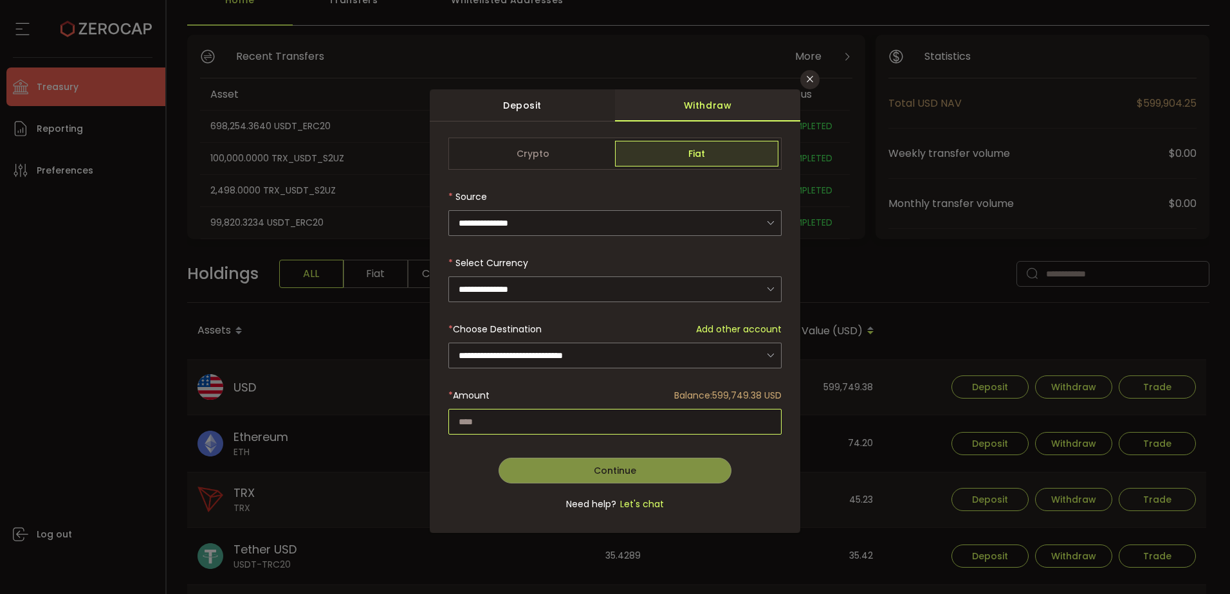
click at [560, 416] on input "dialog" at bounding box center [614, 422] width 333 height 26
paste input "*********"
type input "*********"
click at [587, 468] on button "Continue" at bounding box center [616, 471] width 234 height 26
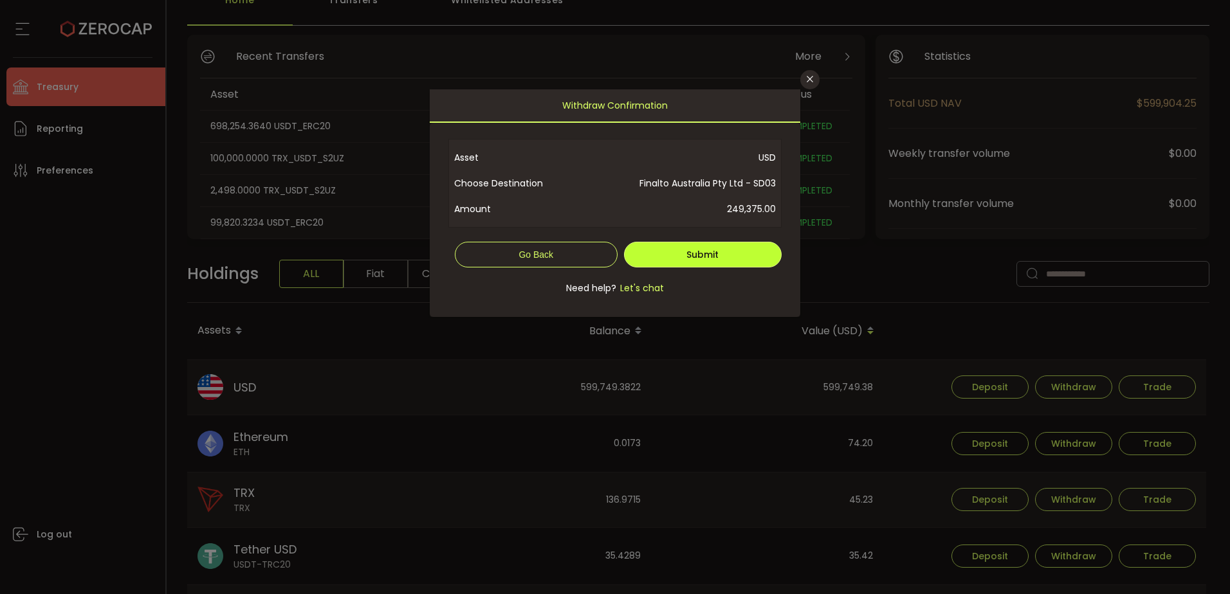
click at [692, 256] on span "Submit" at bounding box center [702, 254] width 32 height 13
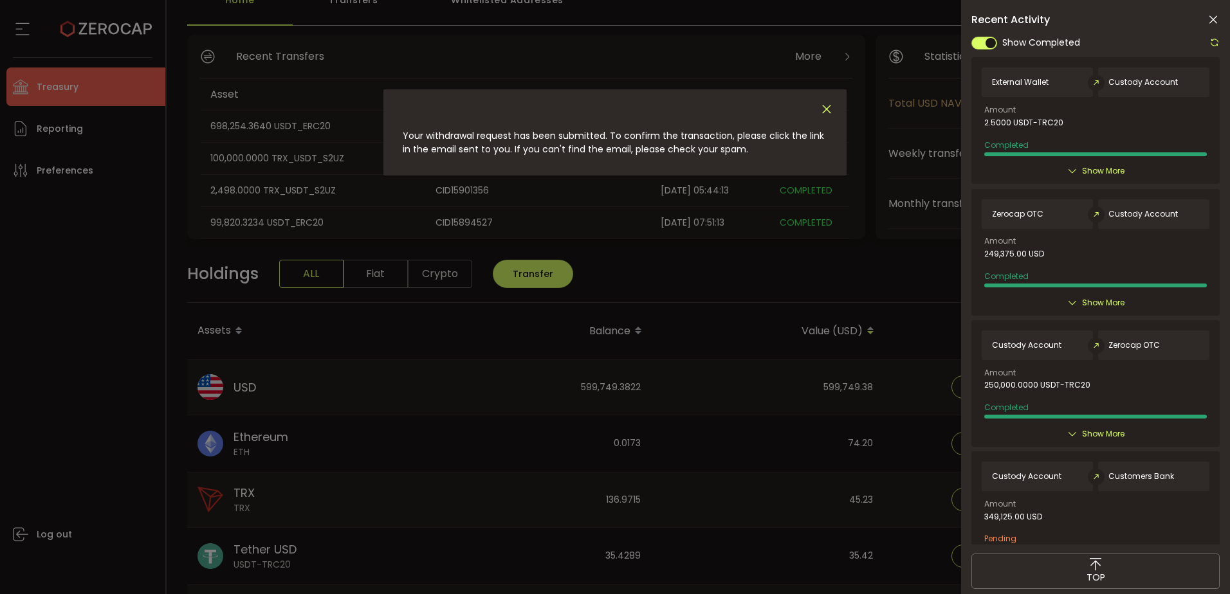
click at [826, 113] on icon "Close" at bounding box center [827, 109] width 14 height 14
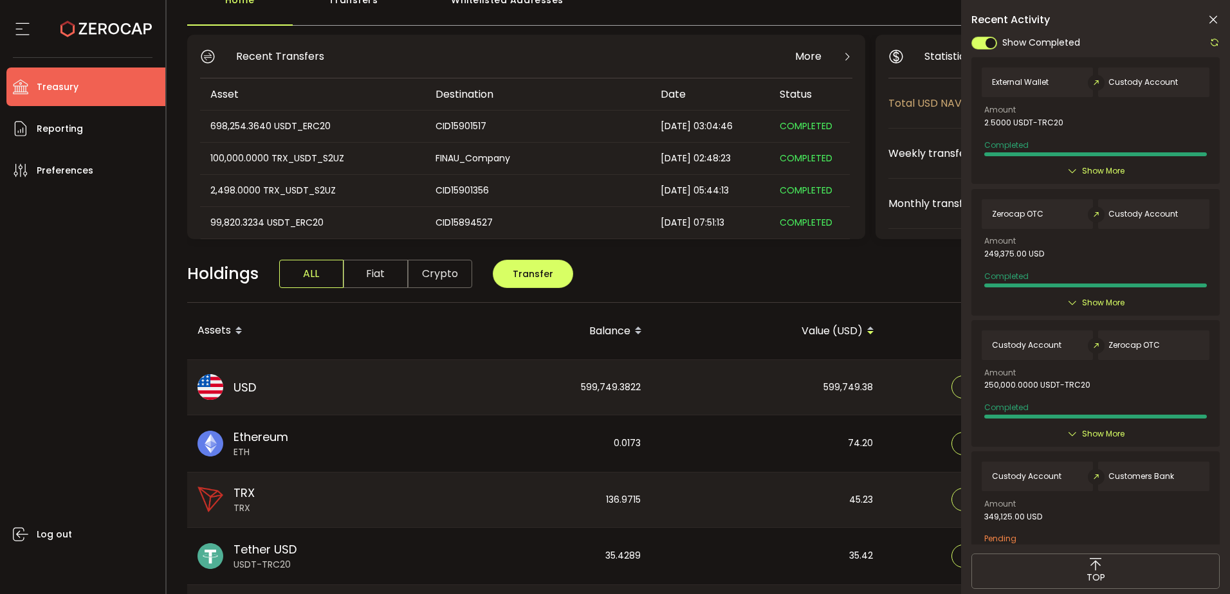
click at [1218, 20] on icon at bounding box center [1213, 20] width 13 height 13
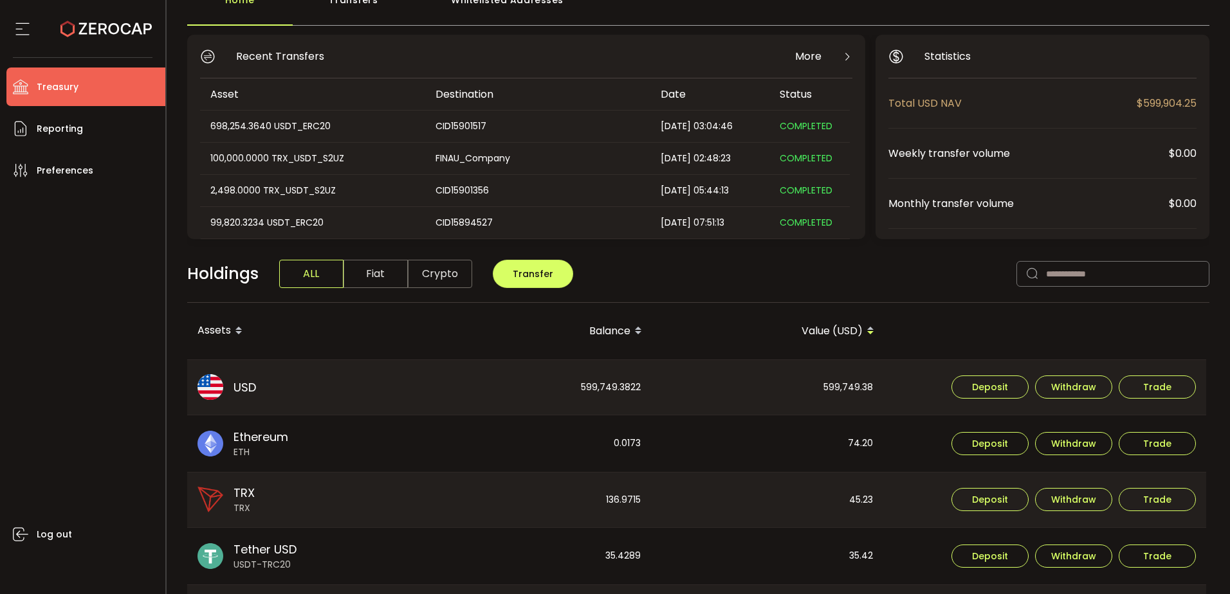
click at [833, 381] on div "599,749.38" at bounding box center [767, 387] width 231 height 55
copy div "599,749.38"
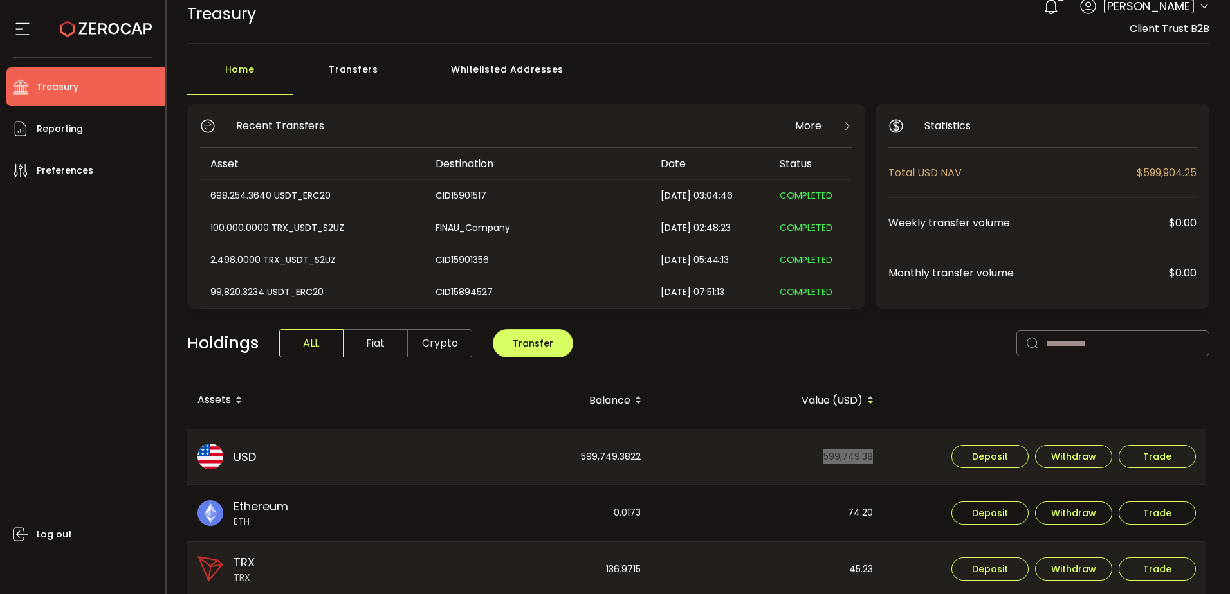
scroll to position [0, 0]
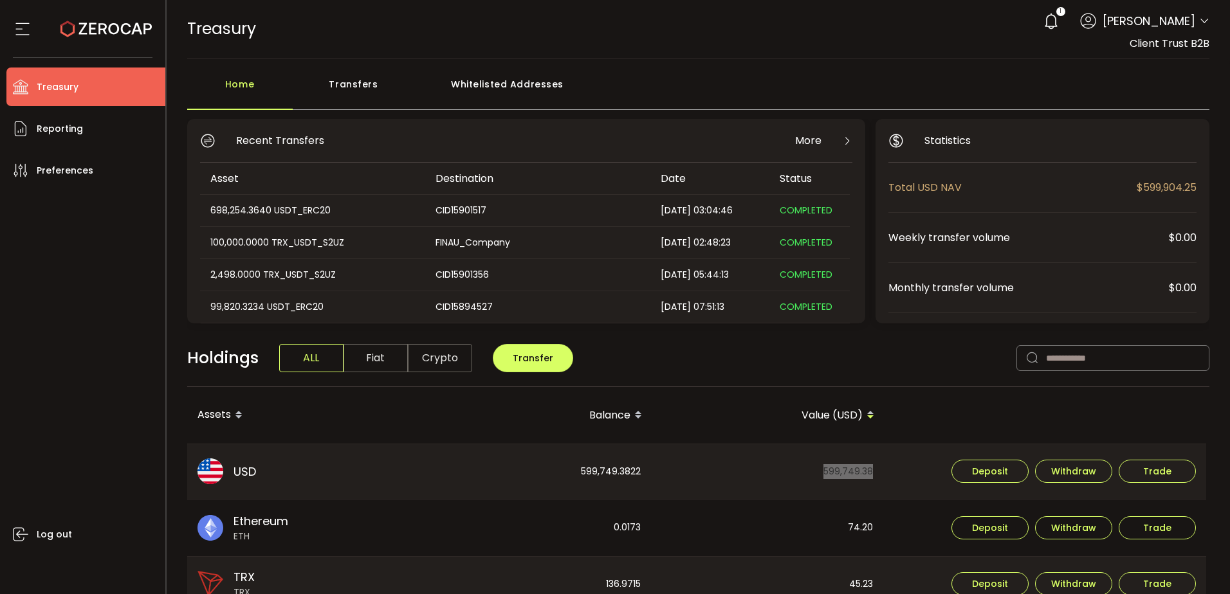
click at [1199, 18] on icon at bounding box center [1204, 21] width 10 height 10
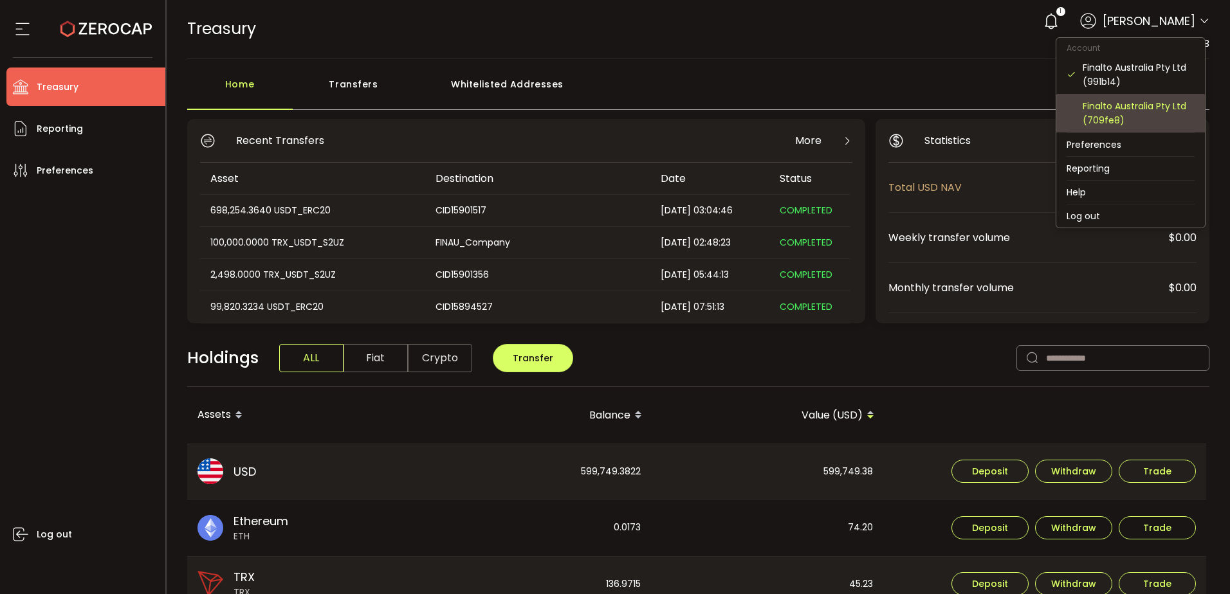
click at [1126, 104] on div "Finalto Australia Pty Ltd (709fe8)" at bounding box center [1139, 113] width 112 height 28
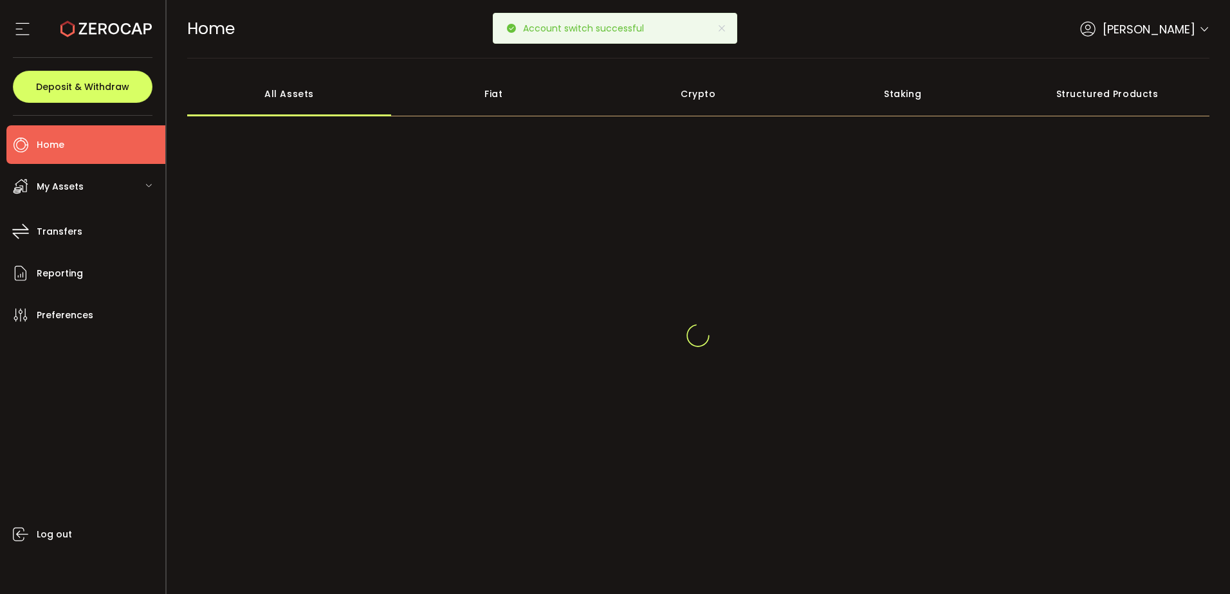
click at [125, 192] on div "My Assets" at bounding box center [85, 186] width 159 height 39
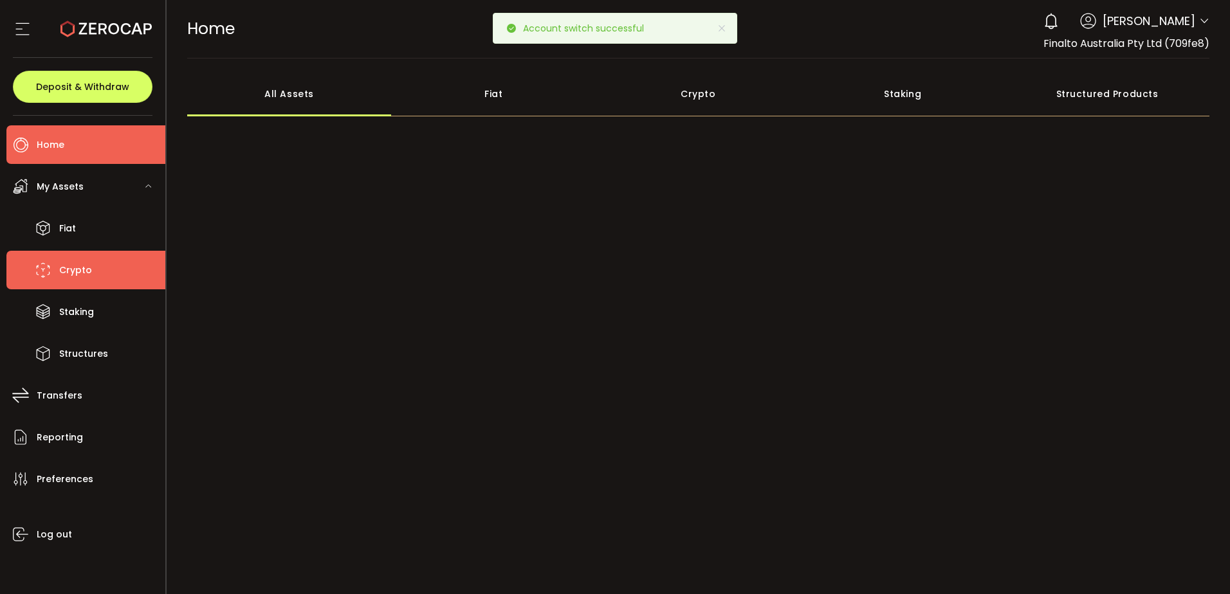
click at [88, 274] on span "Crypto" at bounding box center [75, 270] width 33 height 19
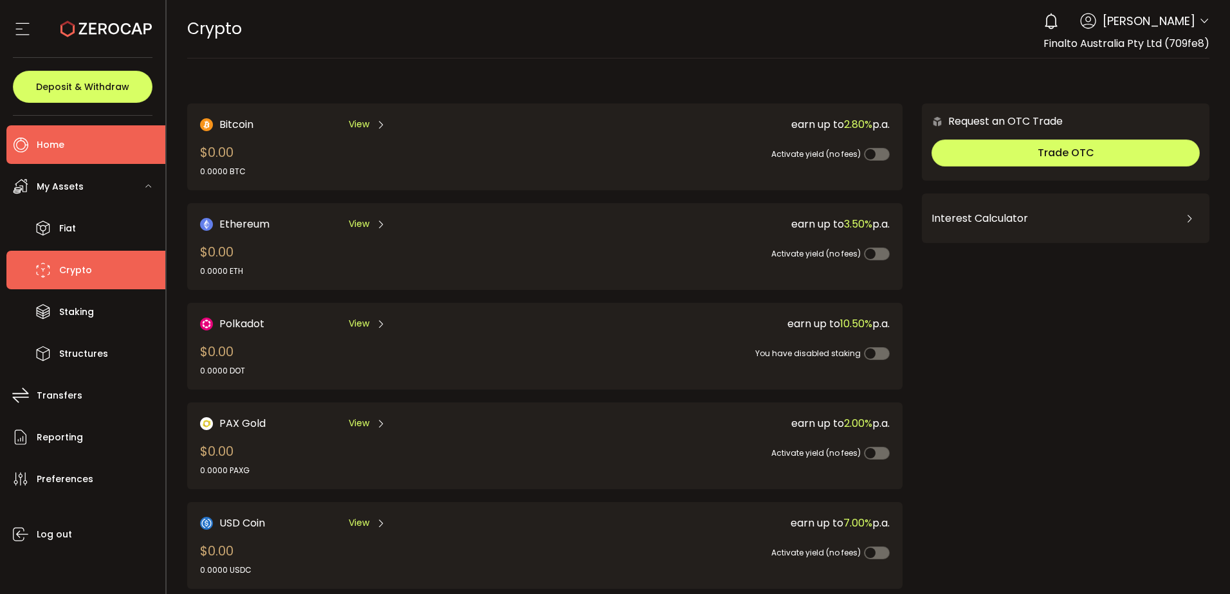
click at [73, 156] on li "Home" at bounding box center [85, 144] width 159 height 39
